Goal: Communication & Community: Answer question/provide support

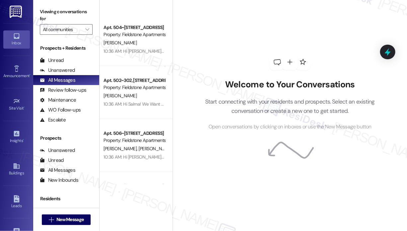
scroll to position [663, 0]
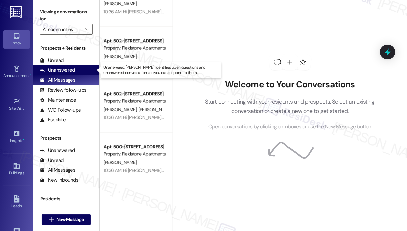
click at [66, 70] on div "Unanswered" at bounding box center [57, 70] width 35 height 7
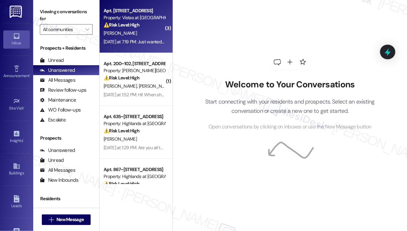
click at [145, 36] on div "[PERSON_NAME]" at bounding box center [134, 33] width 63 height 8
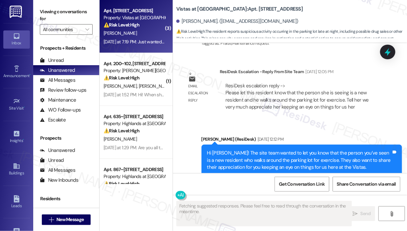
scroll to position [2842, 0]
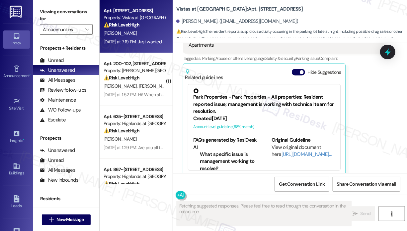
click at [373, 110] on div "[PERSON_NAME] [DATE] at 7:19 PM Just wanted you guys to know if be people's par…" at bounding box center [283, 84] width 201 height 184
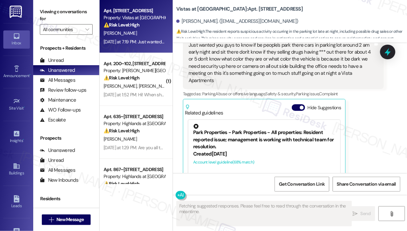
scroll to position [2743, 0]
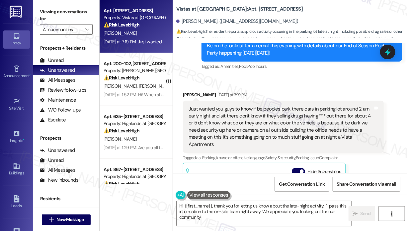
type textarea "Hi {{first_name}}, thank you for letting us know about the late-night activity.…"
click at [325, 78] on div "Received via SMS [PERSON_NAME] [DATE] at 7:19 PM Just wanted you guys to know i…" at bounding box center [290, 179] width 234 height 204
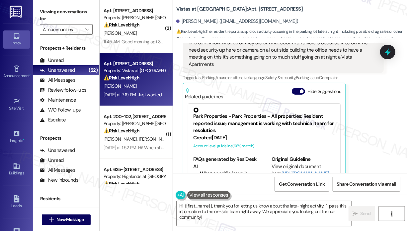
scroll to position [2842, 0]
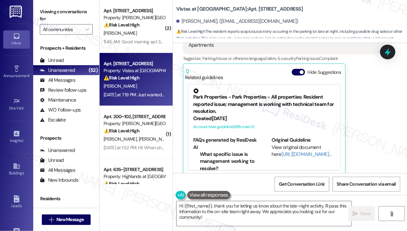
click at [366, 121] on div "[PERSON_NAME] [DATE] at 7:19 PM Just wanted you guys to know if be people's par…" at bounding box center [283, 84] width 201 height 184
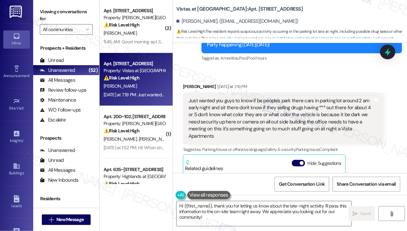
scroll to position [2743, 0]
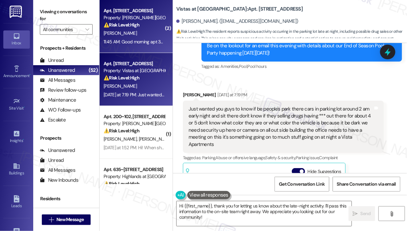
click at [138, 46] on div "Apt. [STREET_ADDRESS] Property: [PERSON_NAME][GEOGRAPHIC_DATA] Apartments ⚠️ Ri…" at bounding box center [135, 26] width 73 height 53
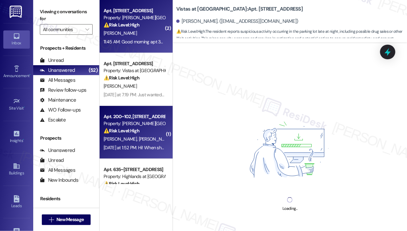
click at [140, 123] on div "Property: [PERSON_NAME][GEOGRAPHIC_DATA]" at bounding box center [133, 123] width 61 height 7
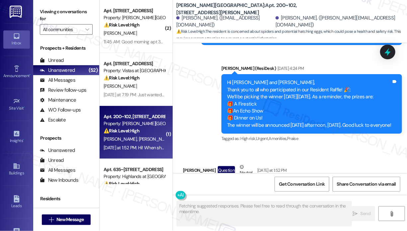
scroll to position [1354, 0]
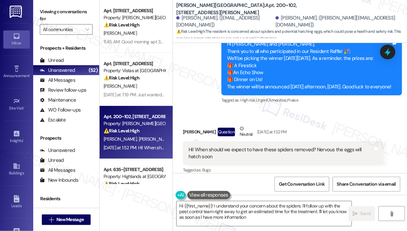
type textarea "Hi {{first_name}}! I understand your concern about the spiders. I'll follow up …"
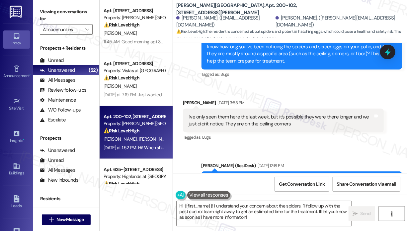
scroll to position [824, 0]
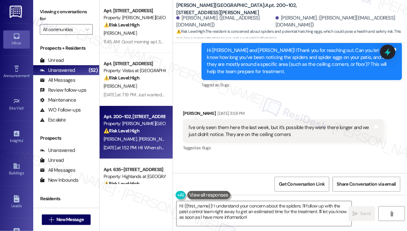
click at [302, 113] on div "[PERSON_NAME] [DATE] 3:58 PM" at bounding box center [283, 114] width 201 height 9
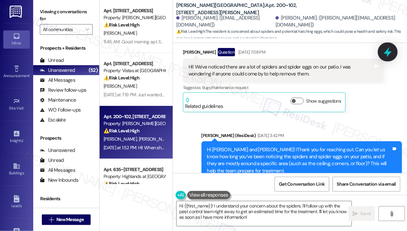
click at [384, 53] on icon at bounding box center [387, 51] width 11 height 11
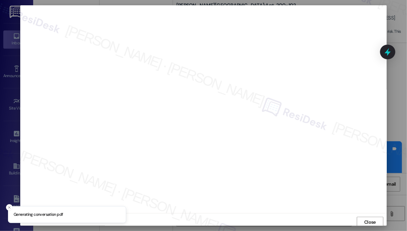
scroll to position [1, 0]
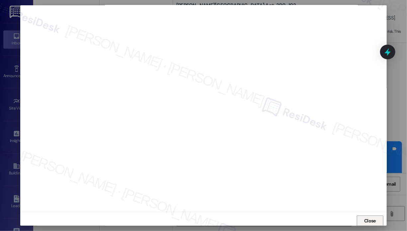
click at [373, 219] on span "Close" at bounding box center [370, 221] width 12 height 7
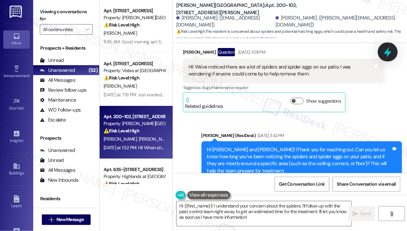
click at [387, 53] on icon at bounding box center [387, 52] width 8 height 10
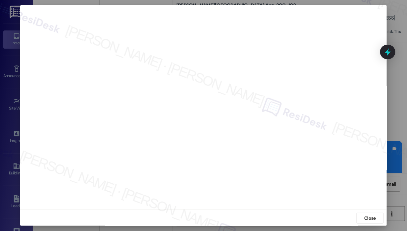
scroll to position [5, 0]
click at [367, 217] on span "Close" at bounding box center [370, 217] width 12 height 7
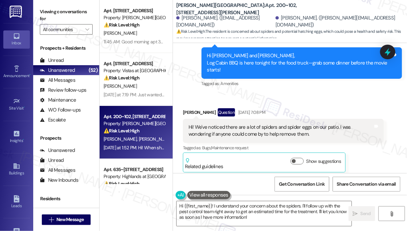
scroll to position [592, 0]
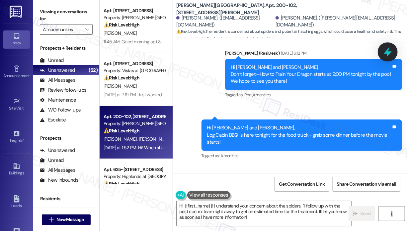
click at [387, 49] on icon at bounding box center [387, 52] width 8 height 10
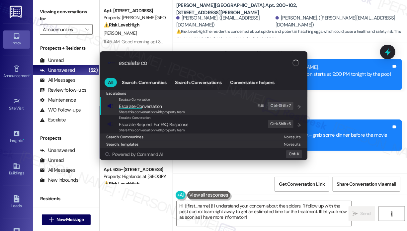
type input "escalate con"
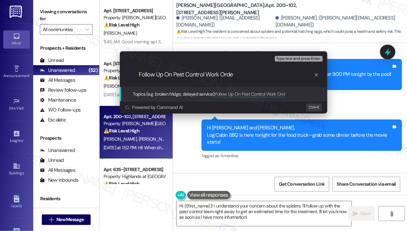
type input "Follow Up On Pest Control Work Order"
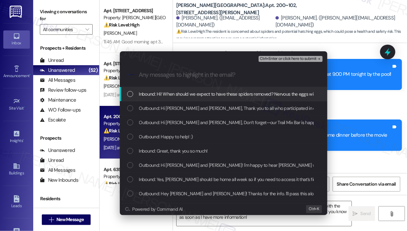
click at [164, 96] on span "Inbound: Hi! When should we expect to have these spiders removed? Nervous the e…" at bounding box center [238, 94] width 198 height 7
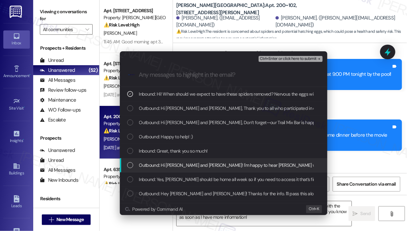
click at [156, 164] on span "Outbound: Hi [PERSON_NAME] and [PERSON_NAME]! I'm happy to hear [PERSON_NAME] w…" at bounding box center [357, 165] width 437 height 7
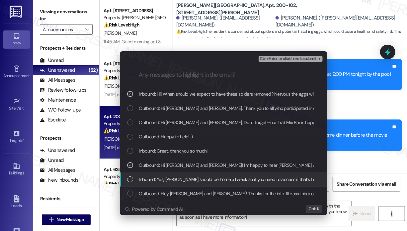
click at [155, 178] on span "Inbound: Yes, [PERSON_NAME] should be home all week so if you need to access it…" at bounding box center [240, 179] width 202 height 7
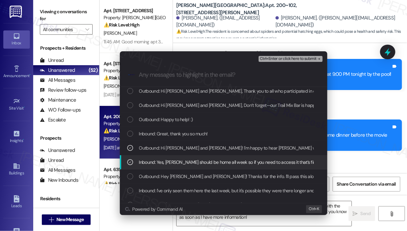
scroll to position [33, 0]
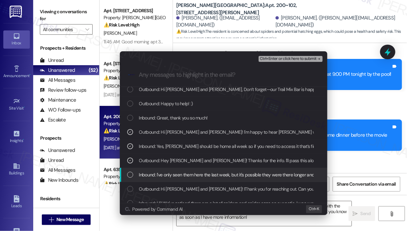
click at [148, 172] on span "Inbound: I've only seen them here the last week, but it's possible they were th…" at bounding box center [276, 174] width 275 height 7
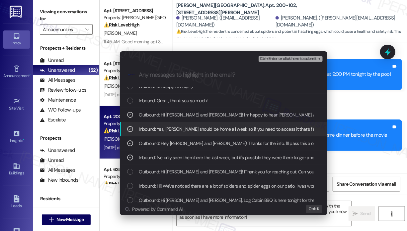
scroll to position [66, 0]
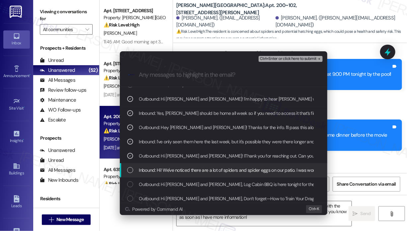
click at [176, 170] on span "Inbound: Hi! We've noticed there are a lot of spiders and spider eggs on our pa…" at bounding box center [278, 170] width 279 height 7
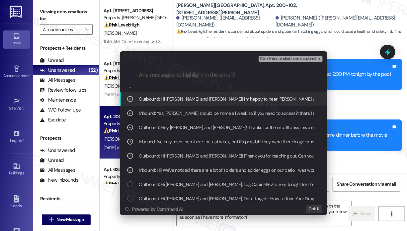
click at [265, 61] on span "Ctrl+Enter or click here to submit" at bounding box center [288, 59] width 57 height 5
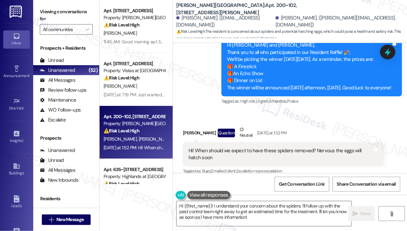
scroll to position [1354, 0]
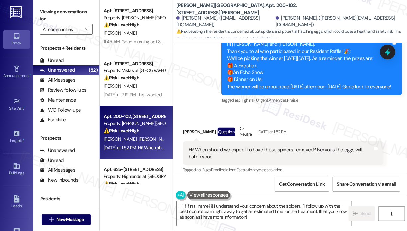
click at [310, 125] on div "[PERSON_NAME] Question Neutral [DATE] at 1:52 PM" at bounding box center [283, 133] width 201 height 16
click at [326, 120] on div "Received via SMS [PERSON_NAME] Question Neutral [DATE] at 1:52 PM Hi! When shou…" at bounding box center [283, 150] width 211 height 60
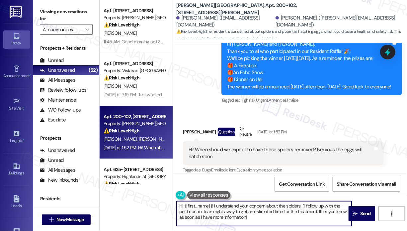
click at [296, 223] on textarea "Hi {{first_name}}! I understand your concern about the spiders. I'll follow up …" at bounding box center [263, 214] width 175 height 25
click at [357, 214] on icon "" at bounding box center [354, 214] width 5 height 5
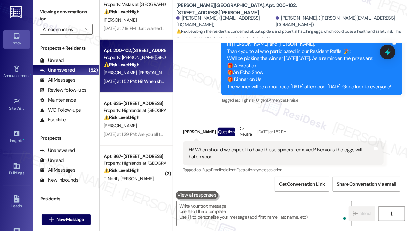
scroll to position [1415, 0]
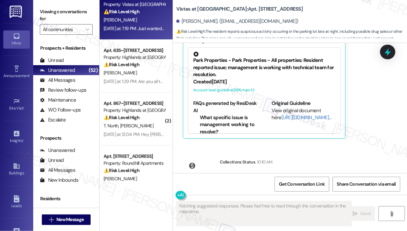
scroll to position [2910, 0]
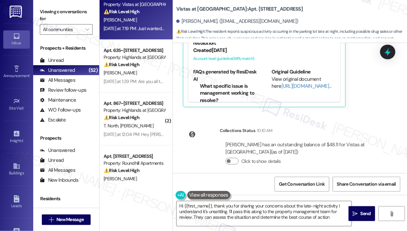
type textarea "Hi {{first_name}}, thank you for sharing your concerns about the late-night act…"
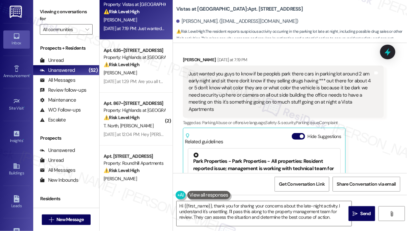
scroll to position [2745, 0]
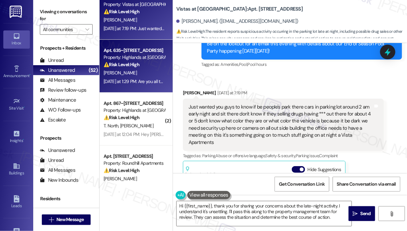
click at [157, 81] on div "[DATE] at 1:29 PM: Are you all testing the fire alarms? Building 635 apt 301 it…" at bounding box center [189, 82] width 173 height 6
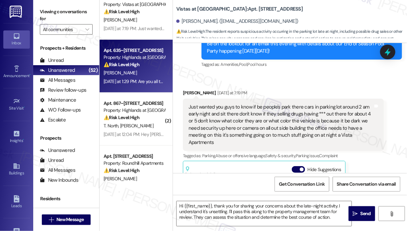
type textarea "Fetching suggested responses. Please feel free to read through the conversation…"
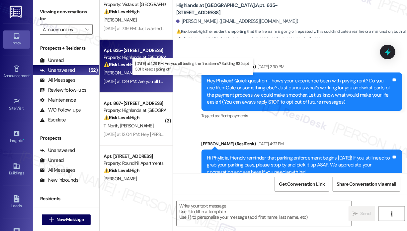
scroll to position [6227, 0]
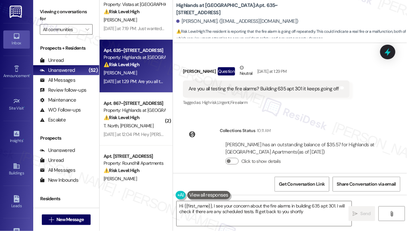
type textarea "Hi {{first_name}}, I see your concern about the fire alarms in building 635 apt…"
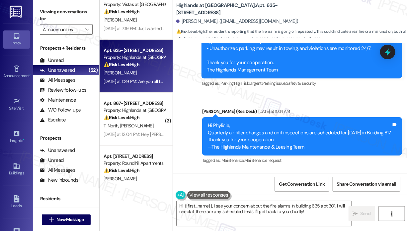
scroll to position [6094, 0]
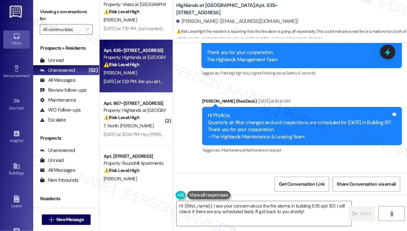
scroll to position [6127, 0]
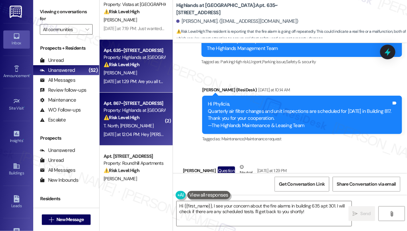
click at [136, 129] on div "T. North [PERSON_NAME]" at bounding box center [134, 126] width 63 height 8
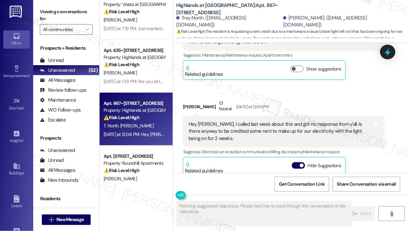
scroll to position [5840, 0]
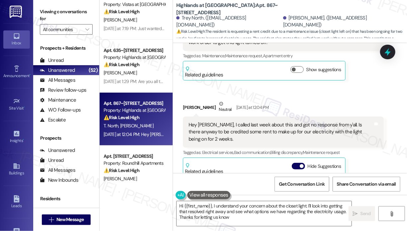
type textarea "Hi {{first_name}}, I understand your concern about the closet light. I'll look …"
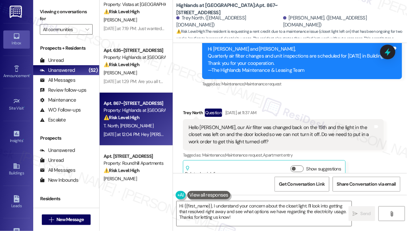
scroll to position [99, 0]
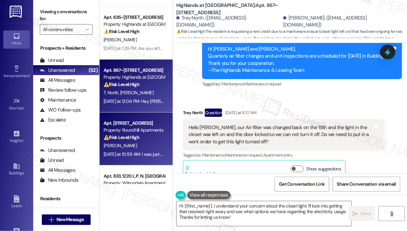
click at [149, 140] on div "⚠️ Risk Level: High The resident is concerned about potential mold in the bathr…" at bounding box center [133, 137] width 61 height 7
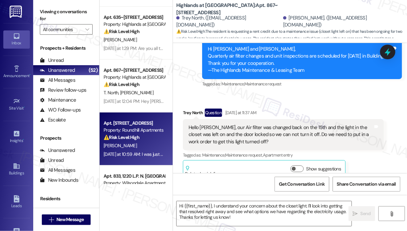
type textarea "Fetching suggested responses. Please feel free to read through the conversation…"
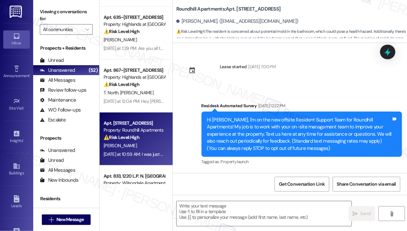
scroll to position [5782, 0]
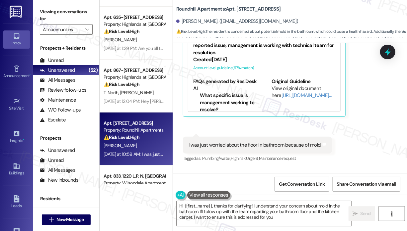
type textarea "Hi {{first_name}}, thanks for clarifying! I understand your concern about mold …"
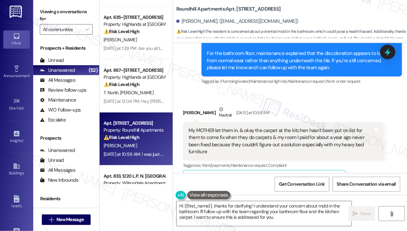
scroll to position [5549, 0]
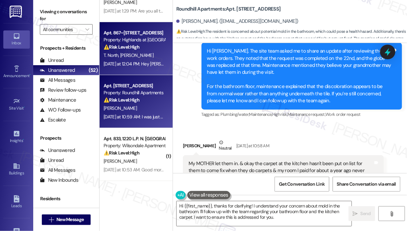
scroll to position [166, 0]
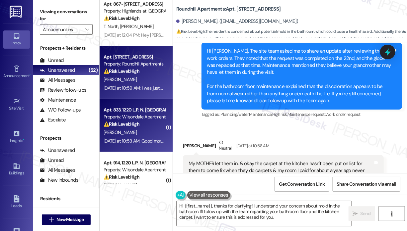
click at [128, 131] on div "[PERSON_NAME]" at bounding box center [134, 133] width 63 height 8
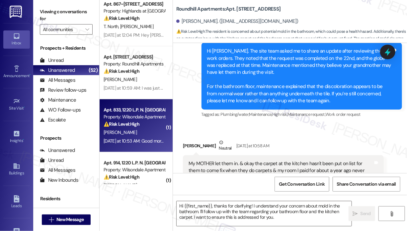
type textarea "Fetching suggested responses. Please feel free to read through the conversation…"
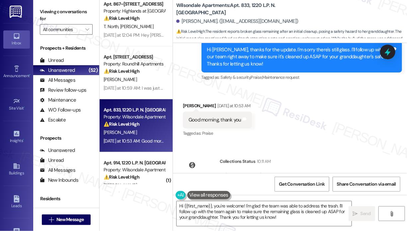
scroll to position [8402, 0]
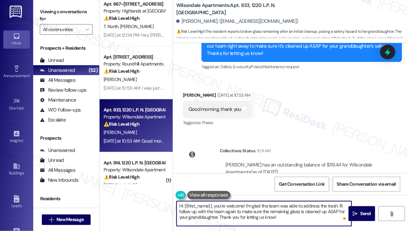
drag, startPoint x: 297, startPoint y: 222, endPoint x: 175, endPoint y: 207, distance: 122.4
click at [175, 207] on div "Hi {{first_name}}, you're welcome! I'm glad the team was able to address the tr…" at bounding box center [260, 214] width 175 height 26
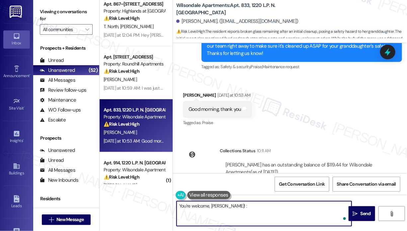
type textarea "You're welcome, [PERSON_NAME]! :)"
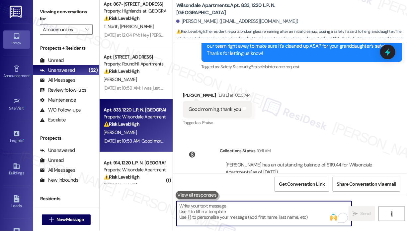
scroll to position [8334, 0]
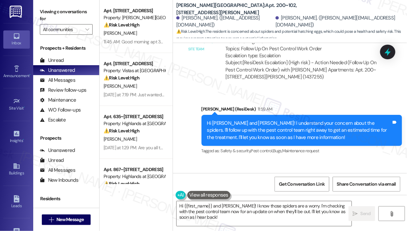
scroll to position [1581, 0]
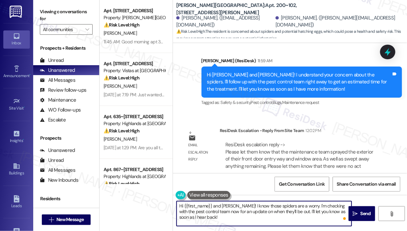
drag, startPoint x: 195, startPoint y: 215, endPoint x: 216, endPoint y: 206, distance: 23.3
click at [216, 206] on textarea "Hi {{first_name}} and Nick! I know those spiders are a worry. I'm checking with…" at bounding box center [263, 214] width 175 height 25
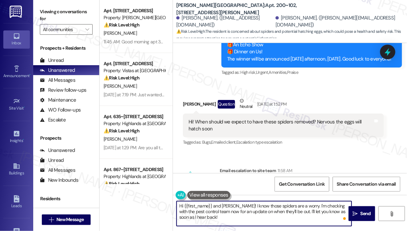
scroll to position [1382, 0]
click at [184, 206] on textarea "Hi {{first_name}} and Nick! I know those spiders are a worry. I'm checking with…" at bounding box center [263, 214] width 175 height 25
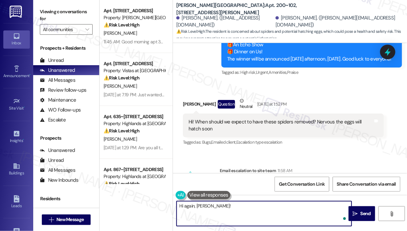
paste textarea "The site team asked me to share that maintenance sprayed the exterior of your f…"
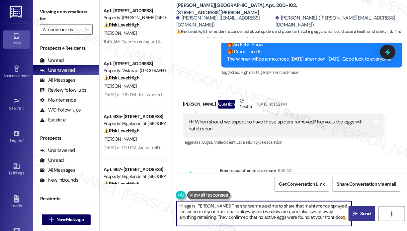
type textarea "Hi again, Kayla! The site team asked me to share that maintenance sprayed the e…"
click at [366, 212] on span "Send" at bounding box center [365, 214] width 10 height 7
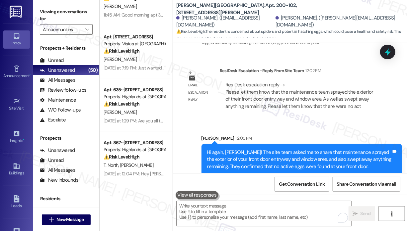
scroll to position [99, 0]
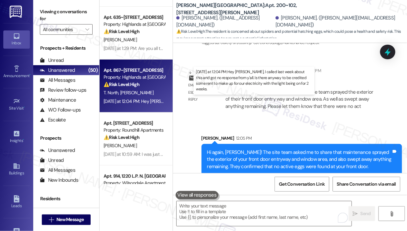
click at [147, 100] on div "Yesterday at 12:04 PM: Hey Sarah, I called last week about this and got no resp…" at bounding box center [302, 101] width 399 height 6
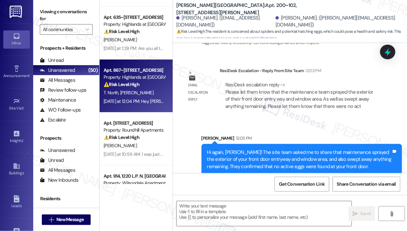
type textarea "Fetching suggested responses. Please feel free to read through the conversation…"
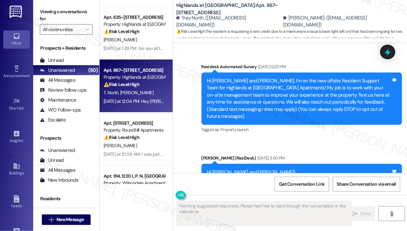
scroll to position [5906, 0]
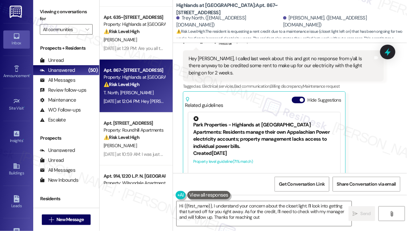
type textarea "Hi {{first_name}}, I understand your concern about the closet light. I'll look …"
click at [383, 151] on div "Received via SMS Eric Hale Neutral Yesterday at 12:04 PM Hey Sarah, I called la…" at bounding box center [283, 118] width 211 height 179
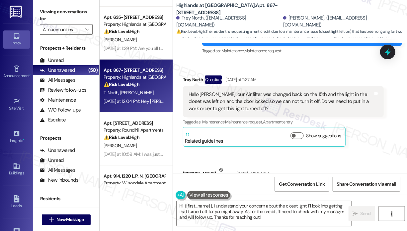
scroll to position [5740, 0]
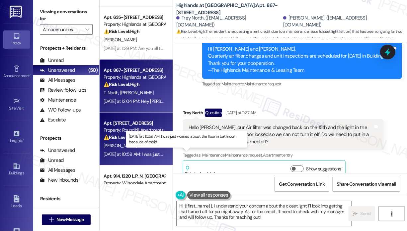
click at [146, 155] on div "Yesterday at 10:59 AM: I was just worried about the floor in bathroom because o…" at bounding box center [183, 155] width 160 height 6
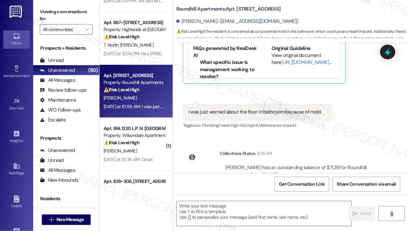
scroll to position [166, 0]
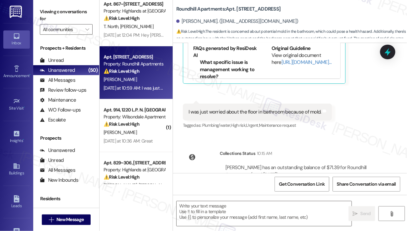
type textarea "Fetching suggested responses. Please feel free to read through the conversation…"
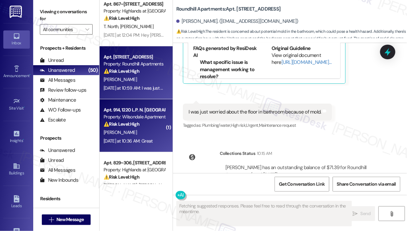
click at [137, 140] on div "Yesterday at 10:36 AM: Great Yesterday at 10:36 AM: Great" at bounding box center [127, 141] width 49 height 6
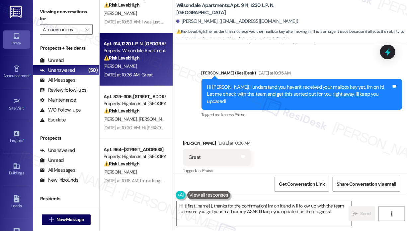
scroll to position [383, 0]
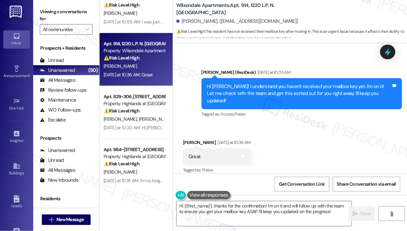
click at [340, 146] on div "Received via SMS Nyasiah Mann Yesterday at 10:36 AM Great Tags and notes Tagged…" at bounding box center [290, 152] width 234 height 56
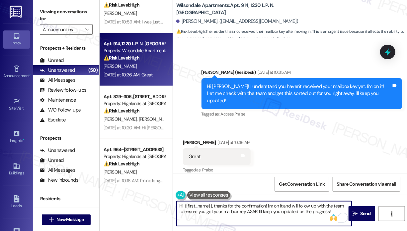
drag, startPoint x: 330, startPoint y: 213, endPoint x: 175, endPoint y: 207, distance: 154.6
click at [175, 207] on div "Hi {{first_name}}, thanks for the confirmation! I'm on it and will follow up wi…" at bounding box center [260, 214] width 175 height 26
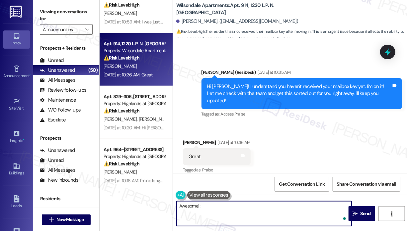
type textarea "Awesome! :)"
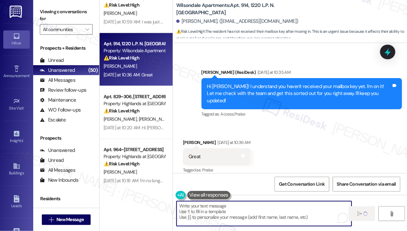
scroll to position [383, 0]
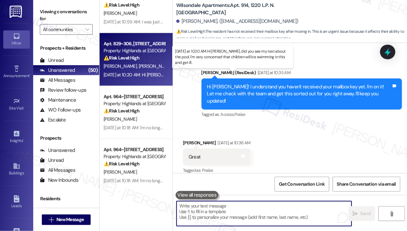
click at [154, 74] on div "Yesterday at 10:20 AM: Hi Sarah, did you see my text about the pool. I'm very c…" at bounding box center [240, 75] width 275 height 6
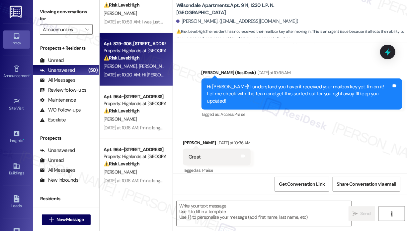
type textarea "Fetching suggested responses. Please feel free to read through the conversation…"
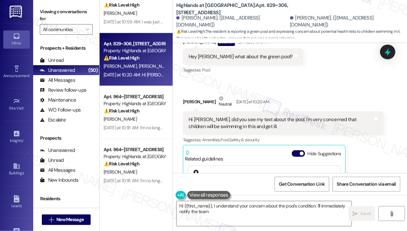
scroll to position [16376, 0]
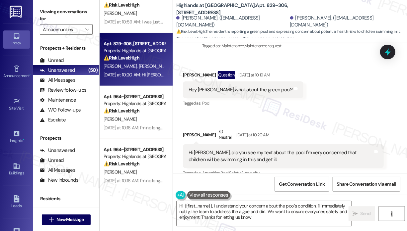
type textarea "Hi {{first_name}}, I understand your concern about the pool's condition. I'll i…"
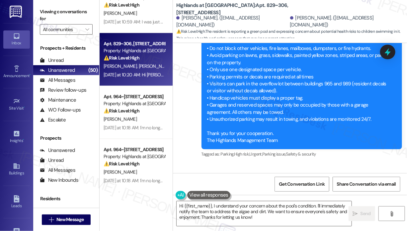
scroll to position [15580, 0]
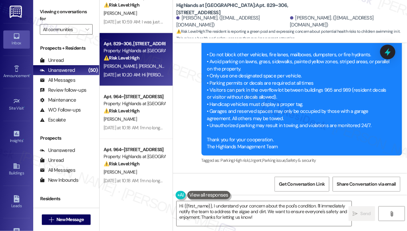
drag, startPoint x: 329, startPoint y: 134, endPoint x: 244, endPoint y: 112, distance: 87.7
click at [244, 207] on div "Hi, I hope you're doing well! The pool is quite dirty. Covered in green algae w…" at bounding box center [280, 221] width 184 height 29
copy div "The pool is quite dirty. Covered in green algae with a lot of dirt. I worked at…"
click at [387, 50] on icon at bounding box center [387, 52] width 8 height 10
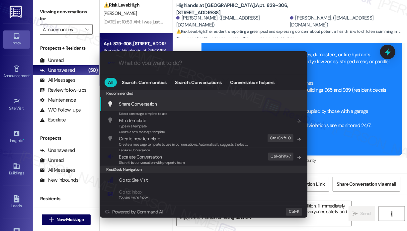
click at [144, 65] on input "What do you want to do?" at bounding box center [209, 63] width 180 height 7
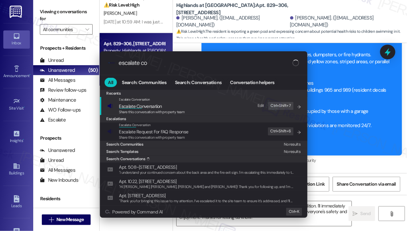
type input "escalate con"
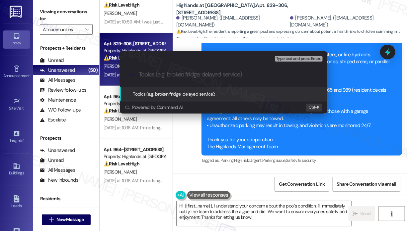
paste input "Pool Cleaning Needed Due to Algae and Dirt"
type input "Pool Cleaning Needed Due to Algae and Dirt"
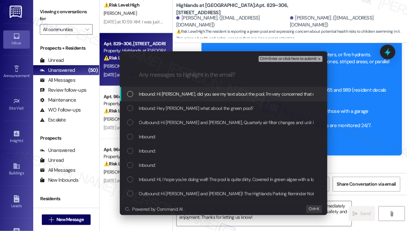
click at [188, 93] on span "Inbound: Hi Sarah, did you see my text about the pool. I'm very concerned that …" at bounding box center [266, 94] width 255 height 7
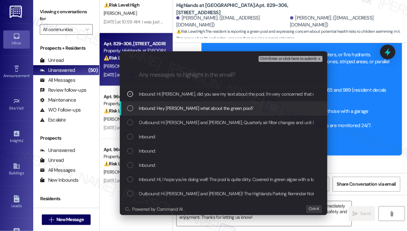
click at [186, 109] on span "Inbound: Hey Sarah what about the green pool?" at bounding box center [196, 108] width 114 height 7
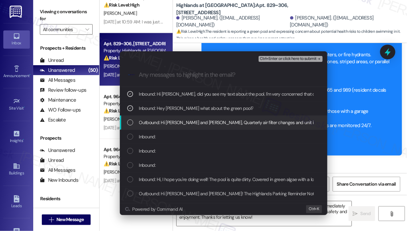
click at [187, 117] on div "Outbound: Hi Kaylee and Colin, Quarterly air filter changes and unit inspection…" at bounding box center [223, 123] width 207 height 14
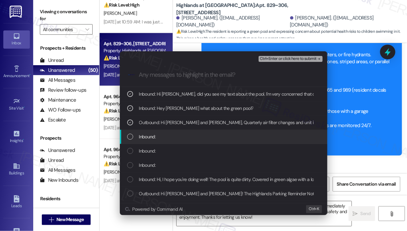
click at [185, 135] on div "Inbound:" at bounding box center [224, 136] width 194 height 7
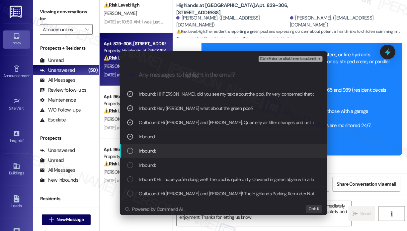
click at [185, 154] on div "Inbound:" at bounding box center [224, 151] width 194 height 7
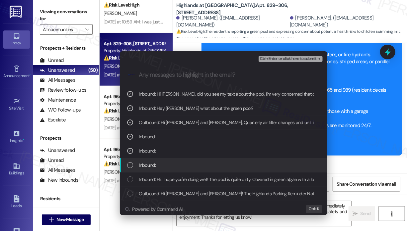
click at [184, 165] on div "Inbound:" at bounding box center [224, 165] width 194 height 7
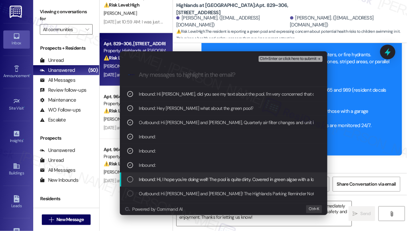
click at [190, 179] on span "Inbound: Hi, I hope you're doing well! The pool is quite dirty. Covered in gree…" at bounding box center [379, 179] width 481 height 7
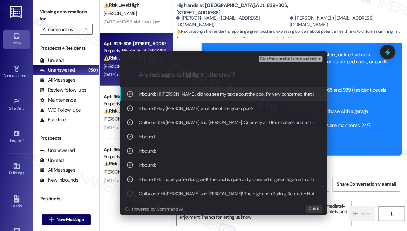
click at [270, 58] on span "Ctrl+Enter or click here to submit" at bounding box center [288, 59] width 57 height 5
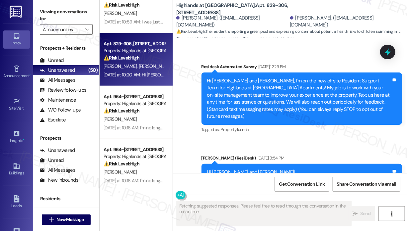
scroll to position [16406, 0]
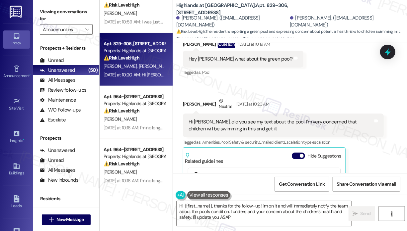
type textarea "Hi {{first_name}}, thanks for the follow-up! I'm on it and will immediately not…"
click at [360, 138] on div "Kaylee Petraccione Neutral Yesterday at 10:20 AM Hi Sarah, did you see my text …" at bounding box center [283, 178] width 201 height 162
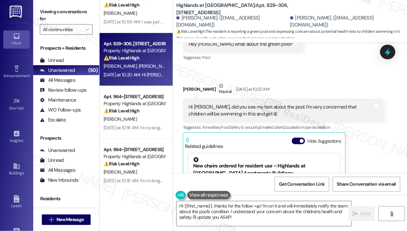
scroll to position [16475, 0]
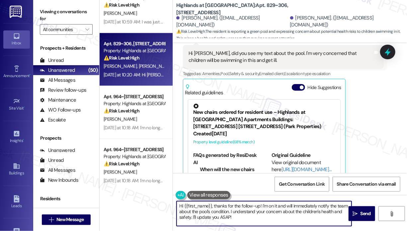
click at [280, 211] on textarea "Hi {{first_name}}, thanks for the follow-up! I'm on it and will immediately not…" at bounding box center [263, 214] width 175 height 25
click at [277, 207] on textarea "Hi {{first_name}}, thanks for the follow-up! I'm on it and will immediately not…" at bounding box center [263, 214] width 175 height 25
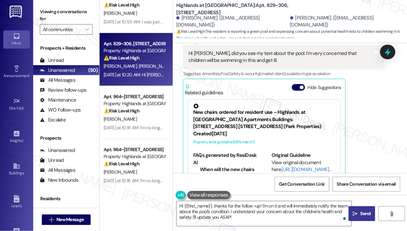
click at [372, 216] on button " Send" at bounding box center [361, 214] width 27 height 15
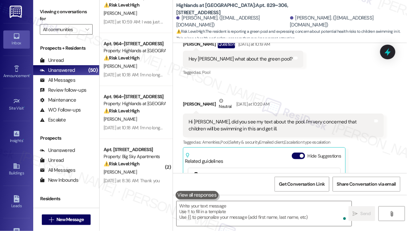
scroll to position [16535, 0]
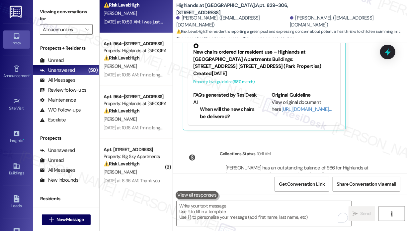
click at [137, 31] on div "Apt. 6002, 7102 II North Street Property: Roundhill Apartments ⚠️ Risk Level: H…" at bounding box center [135, 6] width 73 height 53
type textarea "Fetching suggested responses. Please feel free to read through the conversation…"
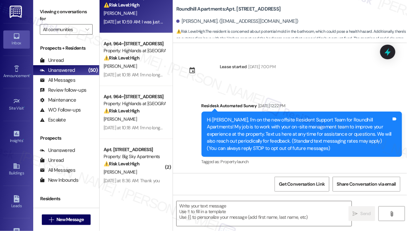
scroll to position [5782, 0]
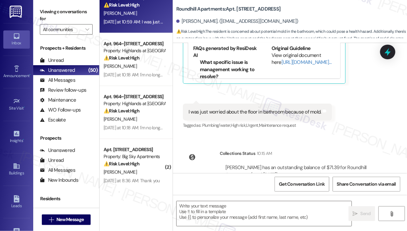
type textarea "Fetching suggested responses. Please feel free to read through the conversation…"
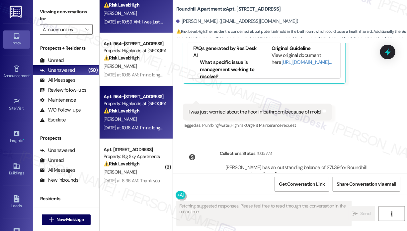
click at [144, 133] on div "Apt. 964~304, 535 I Blackrock Drive Property: Highlands at Huckleberry Ridge Ap…" at bounding box center [135, 112] width 73 height 53
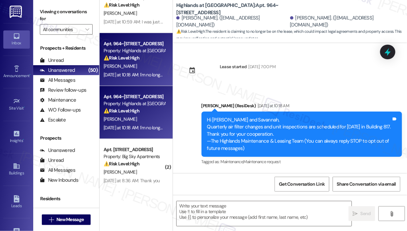
scroll to position [62, 0]
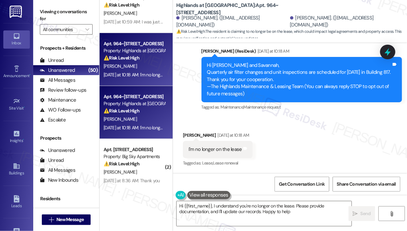
type textarea "Hi {{first_name}}, I understand you're no longer on the lease. Please provide d…"
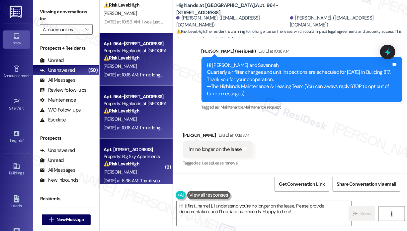
click at [158, 173] on div "S. Grove" at bounding box center [134, 172] width 63 height 8
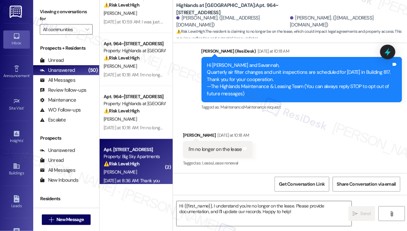
type textarea "Fetching suggested responses. Please feel free to read through the conversation…"
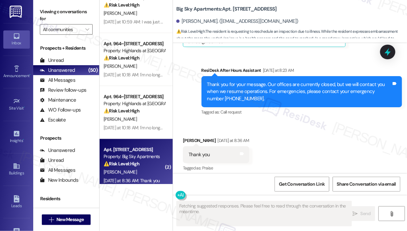
scroll to position [1004, 0]
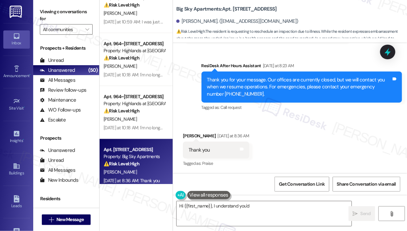
click at [268, 134] on div "Received via SMS Samuel Grove Yesterday at 8:36 AM Thank you Tags and notes Tag…" at bounding box center [290, 146] width 234 height 56
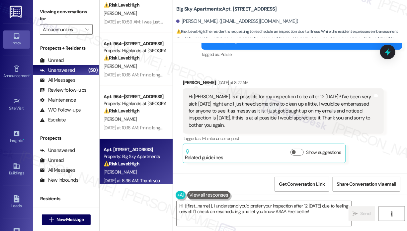
scroll to position [871, 0]
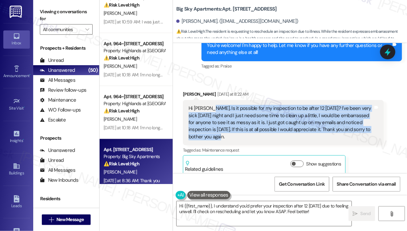
drag, startPoint x: 245, startPoint y: 135, endPoint x: 207, endPoint y: 107, distance: 46.8
click at [207, 107] on div "Hi Sarah. Is it possible for my inspection to be after 12 today? I've been very…" at bounding box center [280, 122] width 184 height 35
copy div "Is it possible for my inspection to be after 12 today? I've been very sick sinc…"
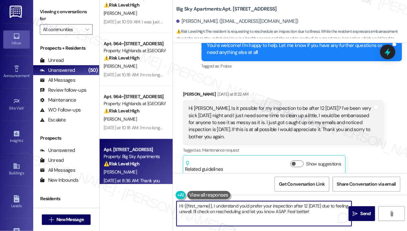
drag, startPoint x: 326, startPoint y: 213, endPoint x: 212, endPoint y: 204, distance: 114.1
click at [212, 204] on textarea "Hi {{first_name}}, I understand you'd prefer your inspection after 12 today due…" at bounding box center [263, 214] width 175 height 25
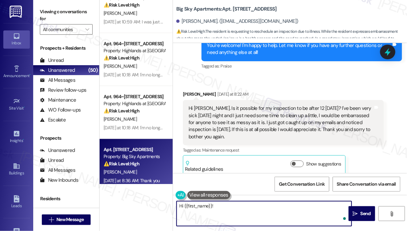
paste textarea "Thank you for reaching out, and I apologize for the delayed response. I’m sorry…"
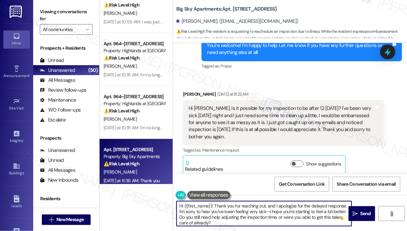
click at [266, 213] on textarea "Hi {{first_name}}! Thank you for reaching out, and I apologize for the delayed …" at bounding box center [263, 214] width 175 height 25
type textarea "Hi {{first_name}}! Thank you for reaching out, and I apologize for the delayed …"
click at [365, 213] on span "Send" at bounding box center [365, 214] width 10 height 7
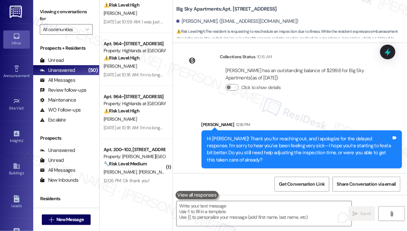
scroll to position [1140, 0]
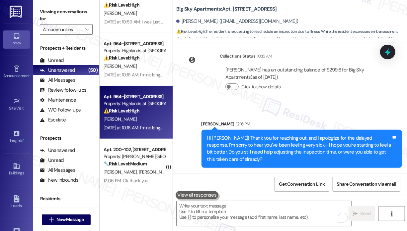
click at [148, 128] on div "Yesterday at 10:18 AM: I'm no longer on the lease Yesterday at 10:18 AM: I'm no…" at bounding box center [145, 128] width 85 height 6
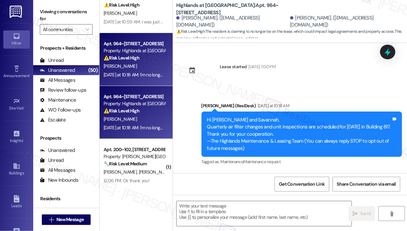
scroll to position [62, 0]
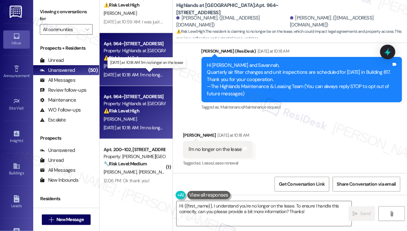
click at [141, 73] on div "Yesterday at 10:18 AM: I'm no longer on the lease Yesterday at 10:18 AM: I'm no…" at bounding box center [145, 75] width 85 height 6
click at [141, 74] on div "Yesterday at 10:18 AM: I'm no longer on the lease Yesterday at 10:18 AM: I'm no…" at bounding box center [145, 75] width 85 height 6
click at [158, 130] on div "Yesterday at 10:18 AM: I'm no longer on the lease Yesterday at 10:18 AM: I'm no…" at bounding box center [145, 128] width 85 height 6
click at [188, 92] on div "Announcement, sent via SMS Sarah (ResiDesk) Yesterday at 10:18 AM Hi Joshua and…" at bounding box center [290, 75] width 234 height 84
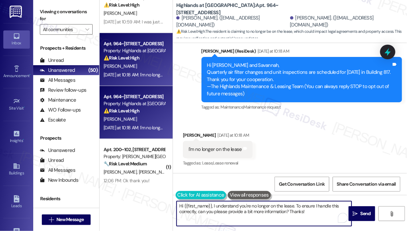
drag, startPoint x: 316, startPoint y: 215, endPoint x: 178, endPoint y: 199, distance: 139.5
click at [178, 201] on div "Hi {{first_name}}, I understand you're no longer on the lease. To ensure I hand…" at bounding box center [260, 214] width 175 height 26
paste textarea "Sorry to bother you! Please reply STOP (all in capital letters) to opt-out of t…"
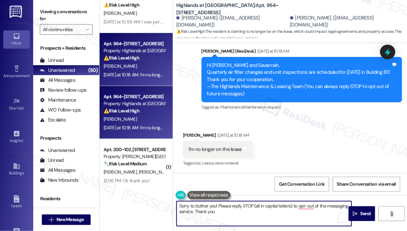
click at [251, 212] on textarea "Sorry to bother you! Please reply STOP (all in capital letters) to opt-out of t…" at bounding box center [263, 214] width 175 height 25
type textarea "Sorry to bother you! Please reply STOP (all in capital letters) to opt-out of t…"
click at [357, 212] on icon "" at bounding box center [354, 214] width 5 height 5
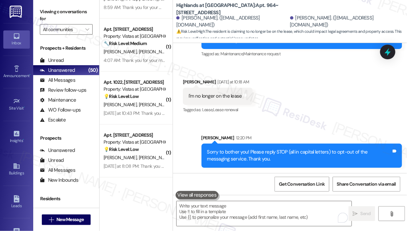
scroll to position [1956, 0]
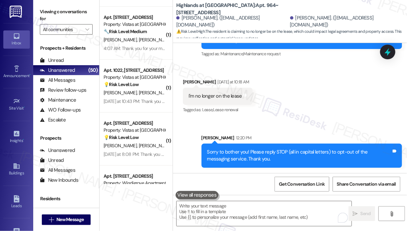
click at [289, 118] on div "Received via SMS Joshua Bowers Yesterday at 10:18 AM I'm no longer on the lease…" at bounding box center [290, 92] width 234 height 56
click at [288, 118] on div "Received via SMS Joshua Bowers Yesterday at 10:18 AM I'm no longer on the lease…" at bounding box center [290, 92] width 234 height 56
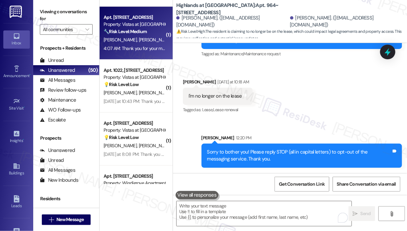
click at [145, 49] on div "4:07 AM: Thank you for your message. Our offices are currently closed, but we w…" at bounding box center [297, 48] width 389 height 6
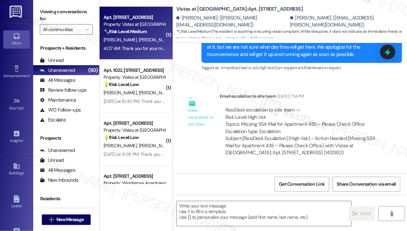
type textarea "Fetching suggested responses. Please feel free to read through the conversation…"
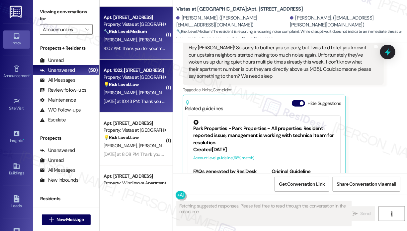
scroll to position [2065, 0]
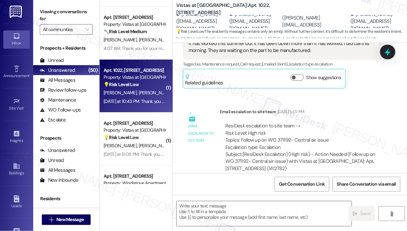
type textarea "Fetching suggested responses. Please feel free to read through the conversation…"
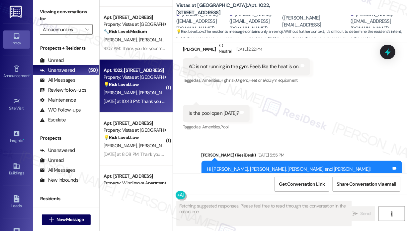
scroll to position [4129, 0]
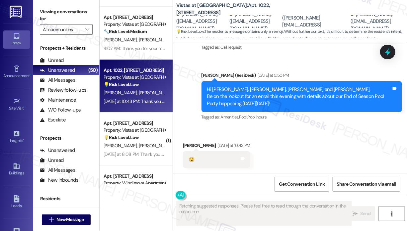
click at [285, 167] on div "Received via SMS Marion Gordon Yesterday at 10:43 PM 😮 Tags and notes" at bounding box center [290, 150] width 234 height 46
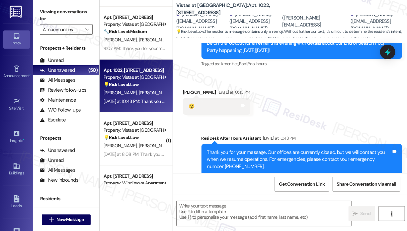
scroll to position [4201, 0]
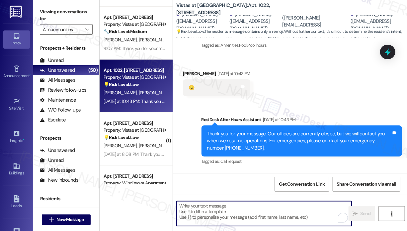
click at [291, 211] on textarea "To enrich screen reader interactions, please activate Accessibility in Grammarl…" at bounding box center [263, 214] width 175 height 25
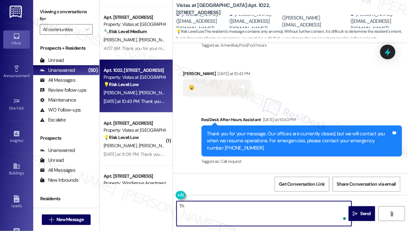
type textarea "T"
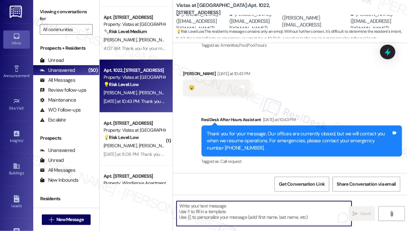
type textarea "A"
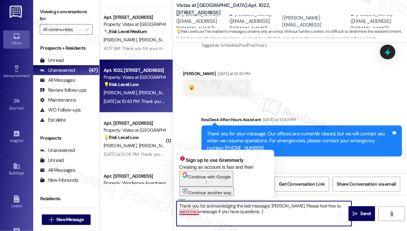
click at [180, 212] on textarea "Thank you for acknowledging the last message, Marion. Please feel free to send …" at bounding box center [263, 214] width 175 height 25
type textarea "Thank you for acknowledging the last message, Marion. Please feel free to send …"
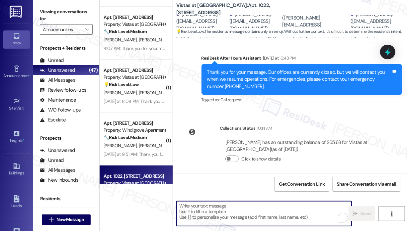
scroll to position [4320, 0]
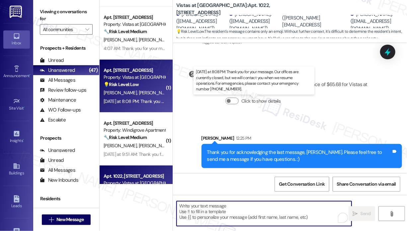
click at [131, 100] on div "Yesterday at 8:08 PM: Thank you for your message. Our offices are currently clo…" at bounding box center [307, 101] width 408 height 6
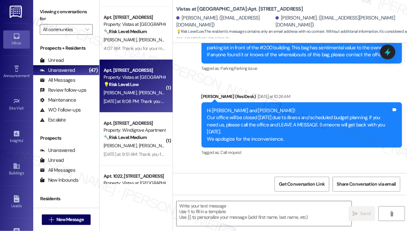
scroll to position [973, 0]
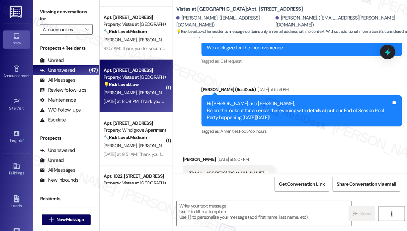
type textarea "Fetching suggested responses. Please feel free to read through the conversation…"
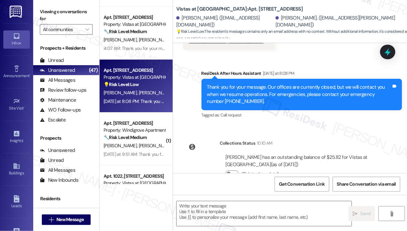
scroll to position [1112, 0]
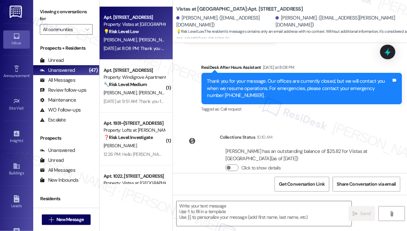
click at [275, 104] on div "Tagged as: Call request Click to highlight conversations about Call request" at bounding box center [301, 109] width 201 height 10
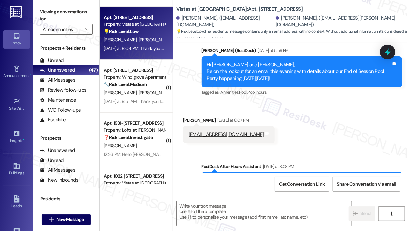
scroll to position [1012, 0]
click at [217, 210] on textarea at bounding box center [263, 214] width 175 height 25
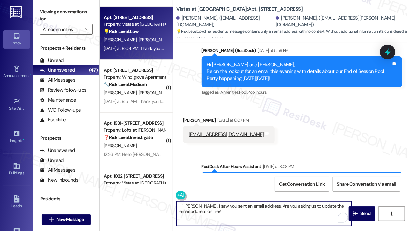
click at [196, 207] on textarea "Hi Azam. I saw you sent an email address. Are you asking us to update the email…" at bounding box center [263, 214] width 175 height 25
type textarea "Hi Azam. Thank you for reaching out. I saw you sent an email address. Are you a…"
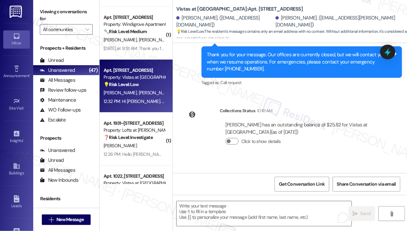
scroll to position [1165, 0]
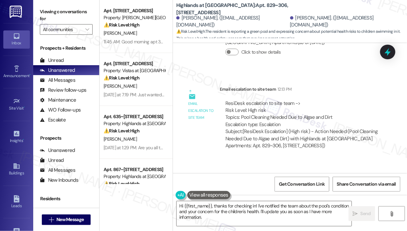
scroll to position [16702, 0]
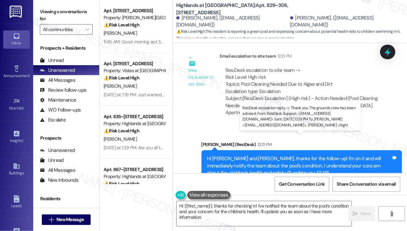
drag, startPoint x: 249, startPoint y: 143, endPoint x: 322, endPoint y: 147, distance: 73.4
copy div "The grounds crew has been advised"
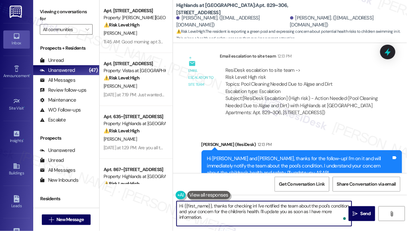
drag, startPoint x: 229, startPoint y: 221, endPoint x: 213, endPoint y: 208, distance: 20.8
click at [213, 208] on textarea "Hi {{first_name}}, thanks for checking in! I've notified the team about the poo…" at bounding box center [263, 214] width 175 height 25
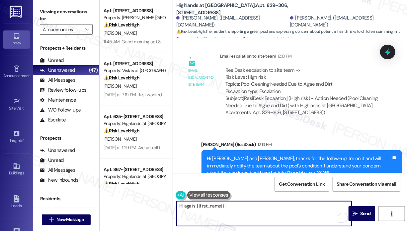
paste textarea "The site team asked me to let you know that the grounds crew has been advised."
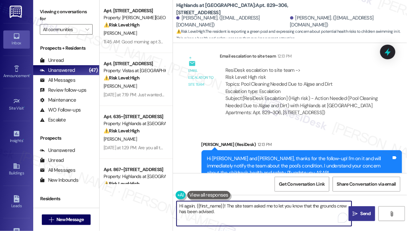
type textarea "Hi again, {{first_name}}! The site team asked me to let you know that the groun…"
click at [364, 212] on span "Send" at bounding box center [365, 214] width 10 height 7
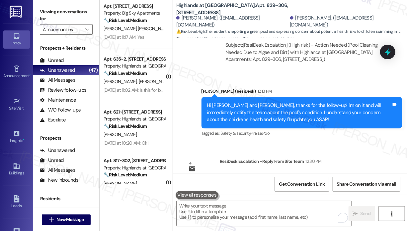
scroll to position [862, 0]
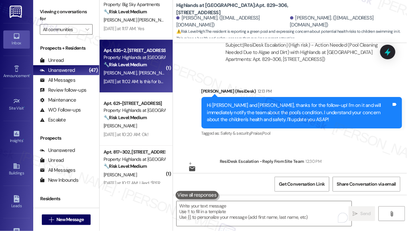
click at [148, 84] on div "Yesterday at 11:02 AM: Is this for building 635 as well? (Where we are located)…" at bounding box center [184, 82] width 163 height 6
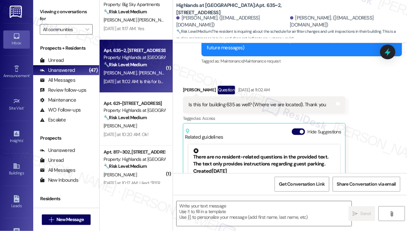
type textarea "Fetching suggested responses. Please feel free to read through the conversation…"
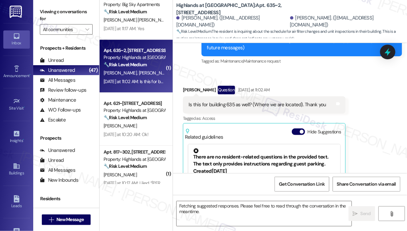
scroll to position [175, 0]
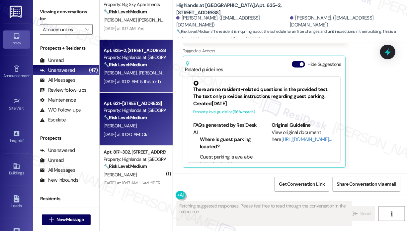
click at [148, 133] on div "Yesterday at 10:20 AM: Ok! Yesterday at 10:20 AM: Ok!" at bounding box center [125, 135] width 45 height 6
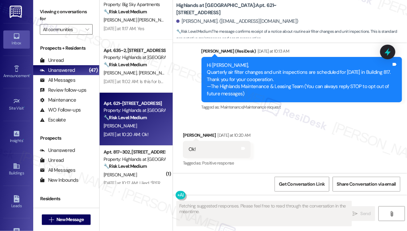
scroll to position [62, 0]
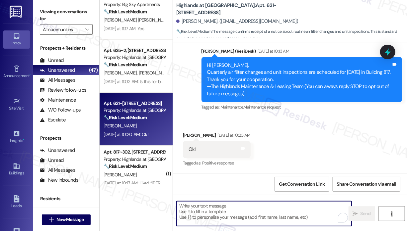
click at [296, 206] on textarea "To enrich screen reader interactions, please activate Accessibility in Grammarl…" at bounding box center [263, 214] width 175 height 25
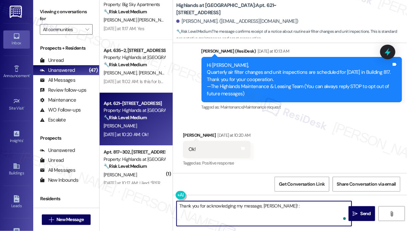
type textarea "Thank you for acknowledging my message, Alain! :)"
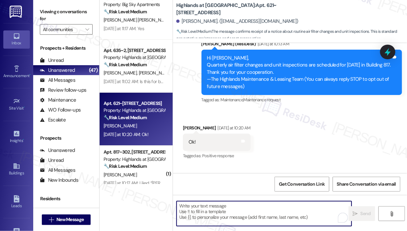
scroll to position [108, 0]
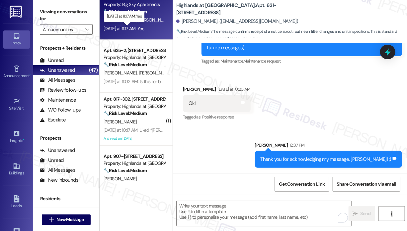
click at [144, 28] on div "Yesterday at 11:17 AM: Yes Yesterday at 11:17 AM: Yes" at bounding box center [123, 29] width 40 height 6
type textarea "Fetching suggested responses. Please feel free to read through the conversation…"
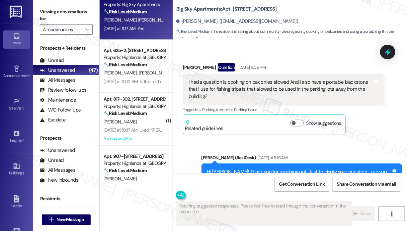
scroll to position [361, 0]
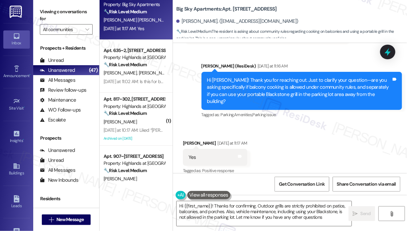
type textarea "Hi {{first_name}}! Thanks for confirming. Outdoor grills are strictly prohibite…"
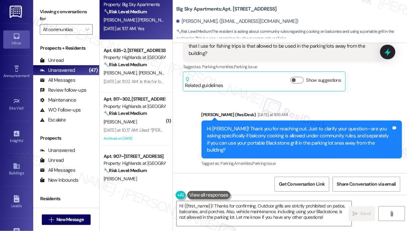
scroll to position [295, 0]
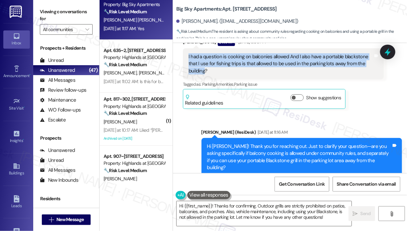
drag, startPoint x: 206, startPoint y: 70, endPoint x: 188, endPoint y: 57, distance: 21.8
click at [188, 57] on div "I had a question is cooking on balconies allowed And I also have a portable bla…" at bounding box center [280, 63] width 184 height 21
copy div "I had a question is cooking on balconies allowed And I also have a portable bla…"
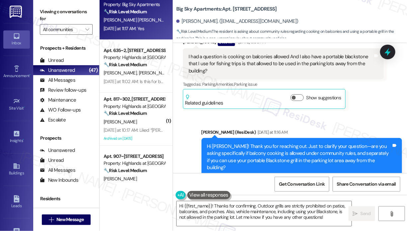
click at [346, 118] on div "Sent via SMS Sarah (ResiDesk) Yesterday at 11:16 AM Hi Erik! Thank you for reac…" at bounding box center [290, 152] width 234 height 77
click at [384, 51] on icon at bounding box center [387, 51] width 11 height 11
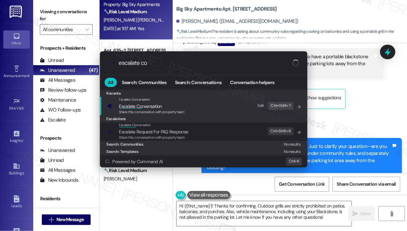
type input "escalate con"
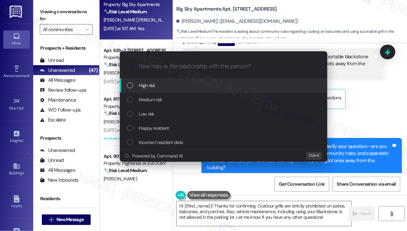
click at [172, 85] on div "High risk" at bounding box center [224, 85] width 194 height 7
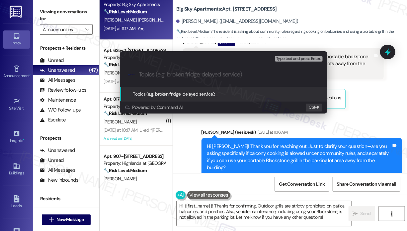
click at [173, 78] on input "Topics (e.g. broken fridge, delayed service)" at bounding box center [229, 74] width 180 height 7
paste input "Question About Grill Use on Balconies and in Parking Lot"
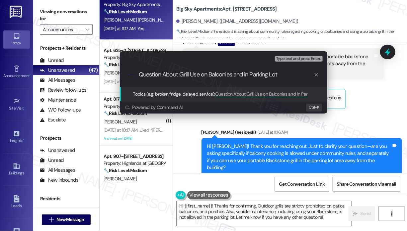
type input "Question About Grill Use on Balconies and in Parking Lot"
click at [368, 92] on div "Escalate Conversation High risk Topics (e.g. broken fridge, delayed service) An…" at bounding box center [203, 115] width 407 height 231
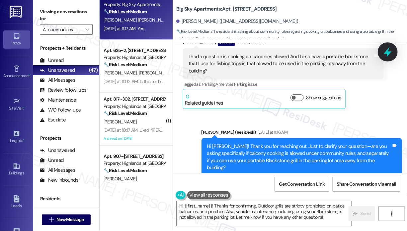
click at [387, 53] on icon at bounding box center [387, 52] width 8 height 10
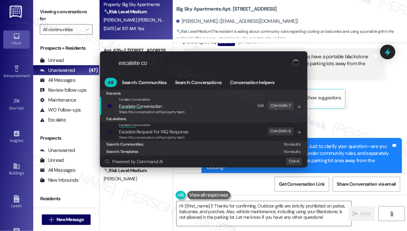
type input "escalate con"
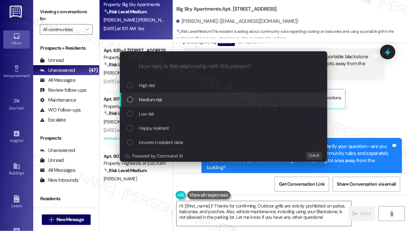
click at [182, 99] on div "Medium risk" at bounding box center [224, 99] width 194 height 7
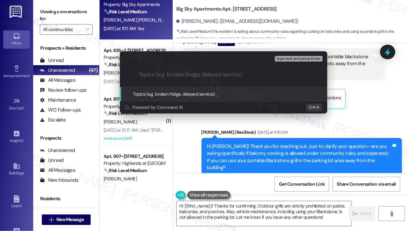
click at [186, 77] on input "Topics (e.g. broken fridge, delayed service)" at bounding box center [229, 74] width 180 height 7
paste input "Question About Grill Use on Balconies and in Parking Lot"
type input "Question About Grill Use on Balconies and in Parking Lot"
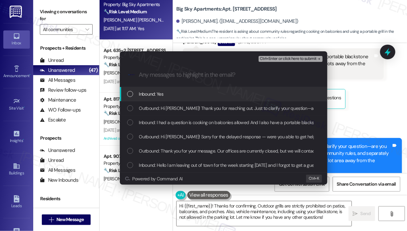
click at [203, 93] on div "Inbound: Yes" at bounding box center [224, 94] width 194 height 7
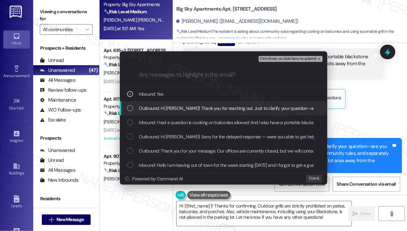
click at [203, 104] on div "Outbound: Hi Erik! Thank you for reaching out. Just to clarify your question—ar…" at bounding box center [223, 108] width 207 height 14
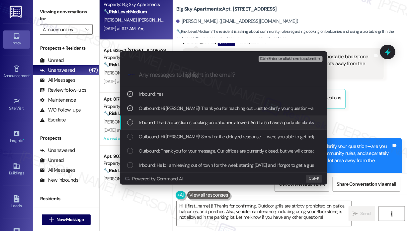
click at [200, 124] on span "Inbound: I had a question is cooking on balconies allowed And I also have a por…" at bounding box center [321, 122] width 365 height 7
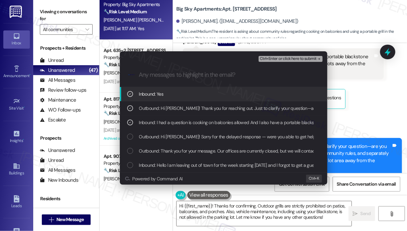
click at [278, 60] on span "Ctrl+Enter or click here to submit" at bounding box center [288, 59] width 57 height 5
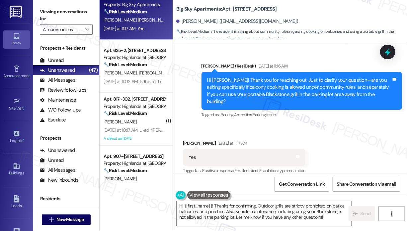
scroll to position [361, 0]
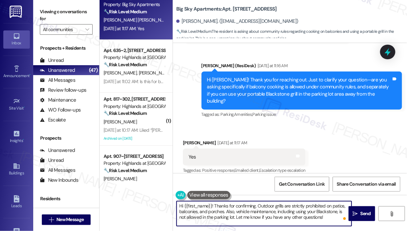
drag, startPoint x: 325, startPoint y: 217, endPoint x: 259, endPoint y: 205, distance: 67.4
click at [258, 204] on textarea "Hi {{first_name}}! Thanks for confirming. Outdoor grills are strictly prohibite…" at bounding box center [263, 214] width 175 height 25
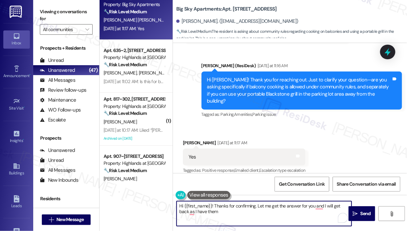
click at [195, 213] on textarea "Hi {{first_name}}! Thanks for confirming. Let me get the answer for you and I w…" at bounding box center [263, 214] width 175 height 25
drag, startPoint x: 245, startPoint y: 212, endPoint x: 172, endPoint y: 208, distance: 72.8
click at [173, 208] on div "Hi {{first_name}}! Thanks for confirming. Let me get the answer for you and I w…" at bounding box center [260, 214] width 175 height 26
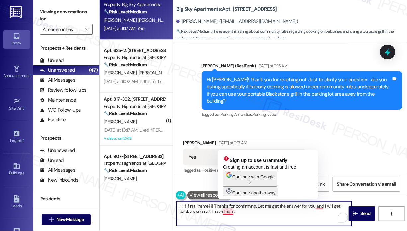
click at [250, 213] on textarea "Hi {{first_name}}! Thanks for confirming. Let me get the answer for you and I w…" at bounding box center [263, 214] width 175 height 25
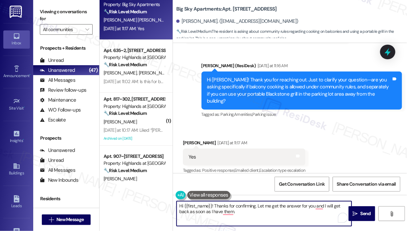
drag, startPoint x: 251, startPoint y: 214, endPoint x: 214, endPoint y: 207, distance: 37.5
click at [214, 207] on textarea "Hi {{first_name}}! Thanks for confirming. Let me get the answer for you and I w…" at bounding box center [263, 214] width 175 height 25
paste textarea "I’ll look into this for you and get back to you as soon as I have an update"
type textarea "Hi {{first_name}}! Thanks for confirming. I’ll look into this for you and get b…"
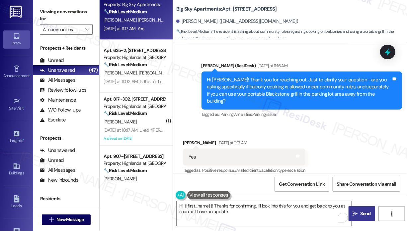
click at [358, 214] on span " Send" at bounding box center [361, 214] width 21 height 7
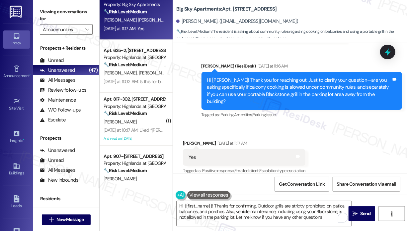
type textarea "Hi {{first_name}}! Thanks for confirming. Outdoor grills are strictly prohibite…"
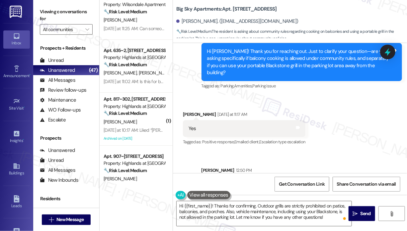
scroll to position [415, 0]
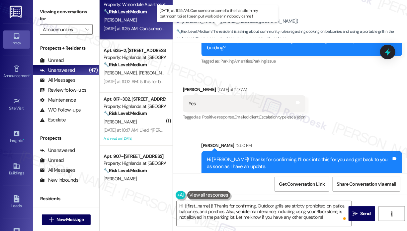
click at [149, 31] on div "Yesterday at 11:25 AM: Can someone come fix the handle in my bathroom toilet I …" at bounding box center [214, 29] width 222 height 6
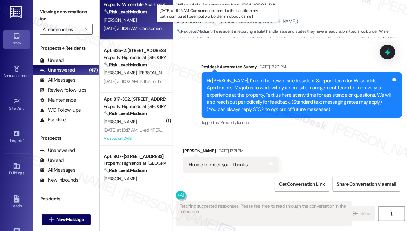
scroll to position [20189, 0]
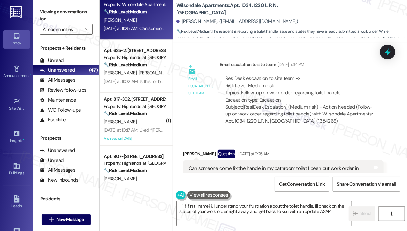
type textarea "Hi {{first_name}}, I understand your frustration about the toilet handle. I'll …"
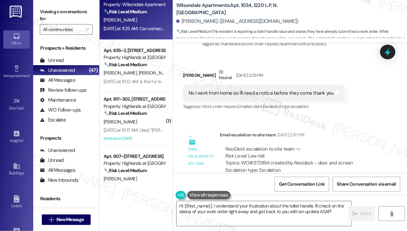
scroll to position [18631, 0]
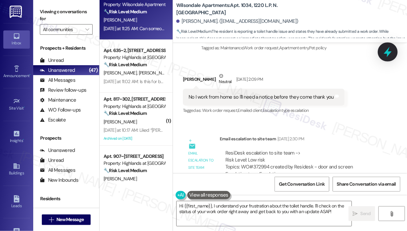
click at [387, 51] on icon at bounding box center [387, 52] width 8 height 10
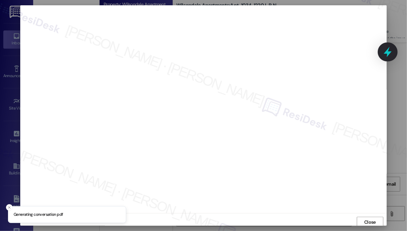
scroll to position [1, 0]
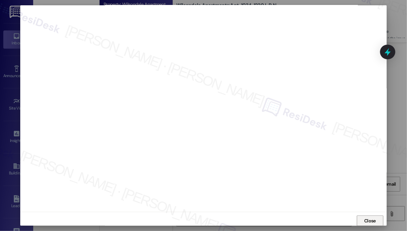
click at [367, 221] on span "Close" at bounding box center [370, 221] width 12 height 7
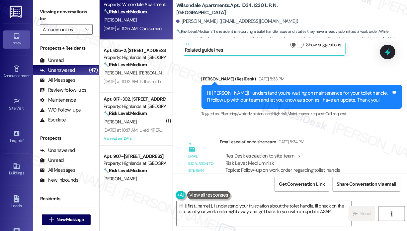
scroll to position [20123, 0]
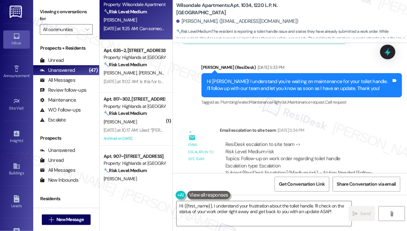
drag, startPoint x: 340, startPoint y: 64, endPoint x: 240, endPoint y: 63, distance: 99.8
click at [240, 141] on div "ResiDesk escalation to site team -> Risk Level: Medium risk Topics: Follow-up o…" at bounding box center [301, 155] width 153 height 29
copy div "Follow-up on work order regarding toilet handle"
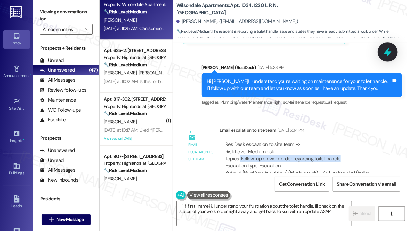
click at [391, 53] on icon at bounding box center [387, 51] width 11 height 11
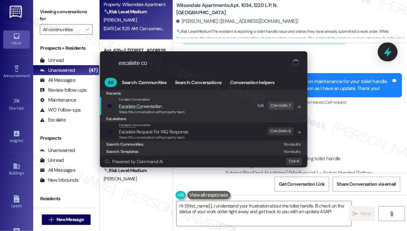
type input "escalate con"
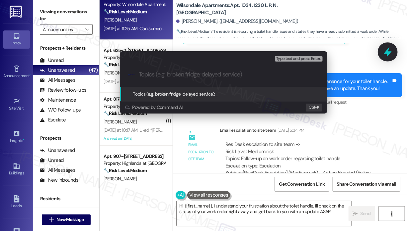
paste input "Follow-up on work order regarding toilet handle"
type input "Follow-up on work order regarding toilet handle"
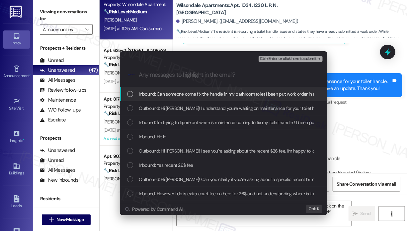
click at [237, 94] on span "Inbound: Can someone come fix the handle in my bathroom toilet I been put work …" at bounding box center [240, 94] width 203 height 7
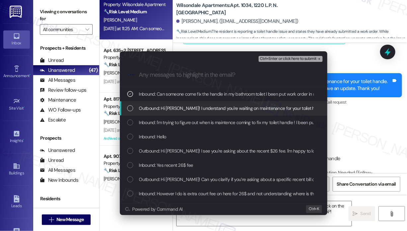
click at [239, 110] on span "Outbound: Hi Kayle! I understand you're waiting on maintenance for your toilet …" at bounding box center [313, 108] width 349 height 7
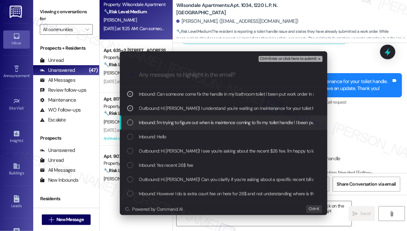
click at [240, 124] on span "Inbound: I'm trying to figure out when is maintence coming to fix my toilet han…" at bounding box center [242, 122] width 206 height 7
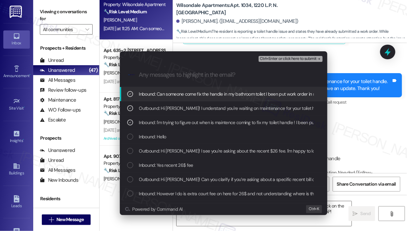
click at [281, 61] on span "Ctrl+Enter or click here to submit" at bounding box center [288, 59] width 57 height 5
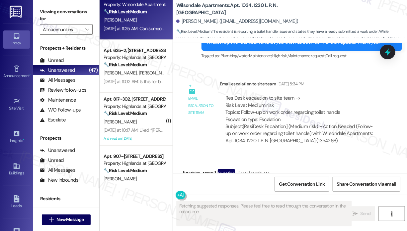
scroll to position [20196, 0]
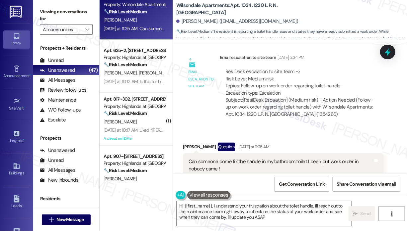
type textarea "Hi {{first_name}}, I understand your frustration about the toilet handle. I'll …"
click at [292, 217] on textarea "Hi {{first_name}}, I understand your frustration about the toilet handle. I'll …" at bounding box center [263, 214] width 175 height 25
click at [360, 213] on span "Send" at bounding box center [365, 214] width 10 height 7
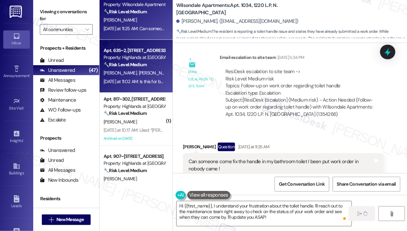
click at [152, 82] on div "Yesterday at 11:02 AM: Is this for building 635 as well? (Where we are located)…" at bounding box center [184, 82] width 163 height 6
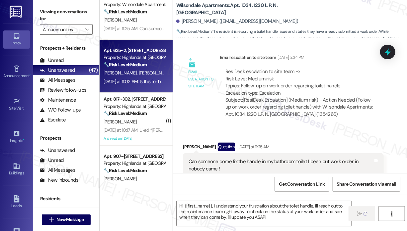
type textarea "Fetching suggested responses. Please feel free to read through the conversation…"
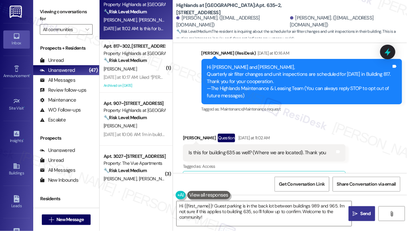
scroll to position [42, 0]
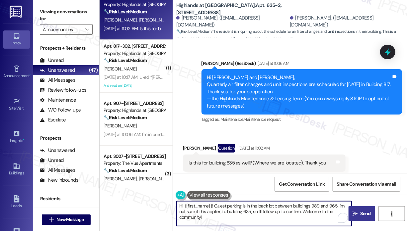
drag, startPoint x: 220, startPoint y: 221, endPoint x: 214, endPoint y: 206, distance: 16.6
click at [214, 206] on textarea "Hi {{first_name}}! Guest parking is in the back lot between buildings 989 and 9…" at bounding box center [263, 214] width 175 height 25
paste textarea "Thank you for reaching out. I apologize for the confusion—this notice only appl…"
click at [288, 212] on textarea "Hi {{first_name}}! Thank you for reaching out. I apologize for the confusion—th…" at bounding box center [263, 214] width 175 height 25
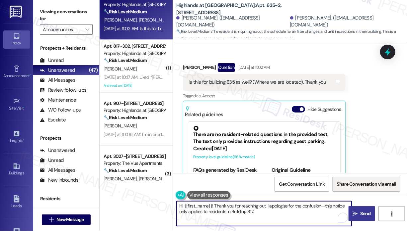
scroll to position [142, 0]
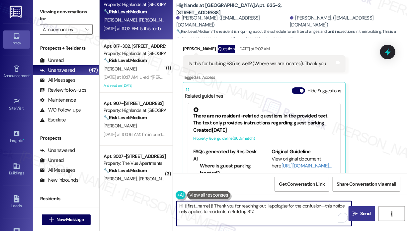
type textarea "Hi {{first_name}}! Thank you for reaching out. I apologize for the confusion—th…"
click at [358, 214] on span " Send" at bounding box center [361, 214] width 21 height 7
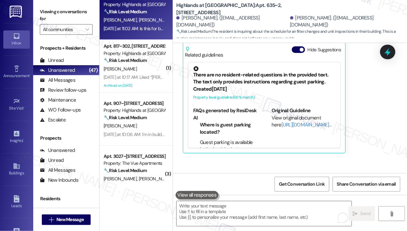
scroll to position [228, 0]
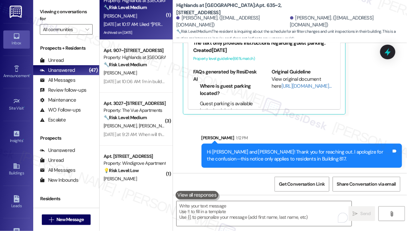
click at [127, 26] on div "Yesterday at 10:17 AM: Liked “Sarah (Highlands at Huckleberry Ridge Apartments)…" at bounding box center [359, 24] width 513 height 6
type textarea "Fetching suggested responses. Please feel free to read through the conversation…"
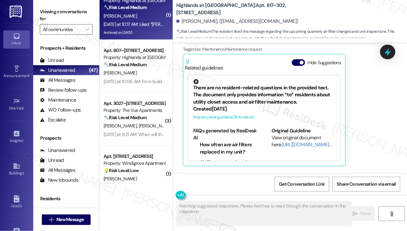
scroll to position [6092, 0]
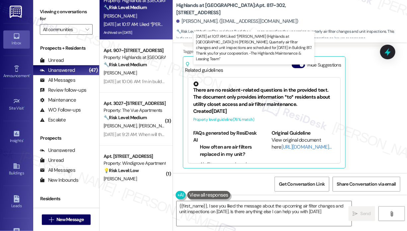
type textarea "{{first_name}}, I see you liked the message about the upcoming air filter chang…"
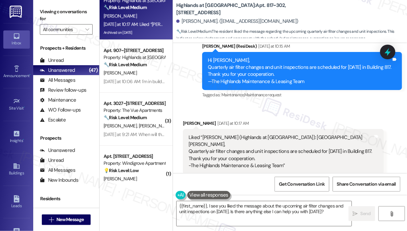
scroll to position [5962, 0]
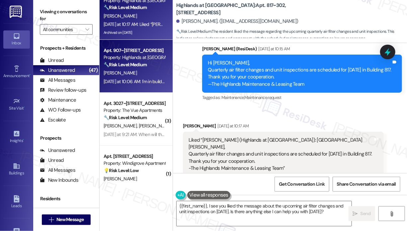
click at [142, 76] on div "L. Collier" at bounding box center [134, 73] width 63 height 8
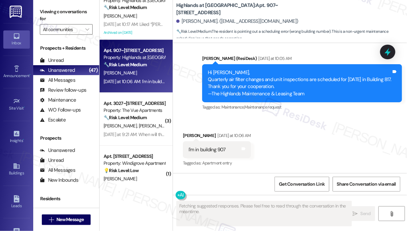
scroll to position [794, 0]
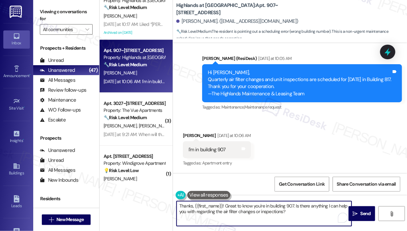
click at [224, 215] on textarea "Thanks, {{first_name}}! Great to know you're in building 907. Is there anything…" at bounding box center [263, 214] width 175 height 25
paste textarea "you for reaching out. I apologize for the confusion—this notice only applies to…"
click at [265, 211] on textarea "Thank you for reaching out. I apologize for the confusion—this notice only appl…" at bounding box center [263, 214] width 175 height 25
type textarea "Thank you for reaching out. I apologize for the confusion—this notice only appl…"
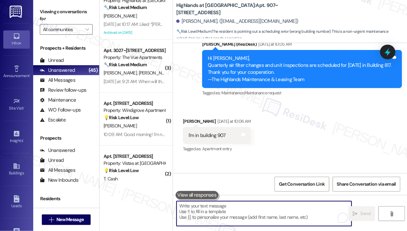
scroll to position [848, 0]
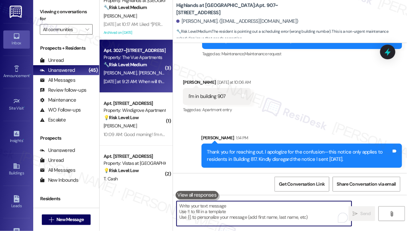
click at [144, 82] on div "Yesterday at 9:21 AM: When will the offices open? Yesterday at 9:21 AM: When wi…" at bounding box center [147, 82] width 88 height 6
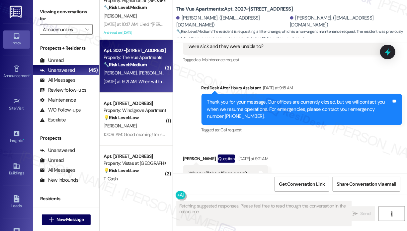
scroll to position [1591, 0]
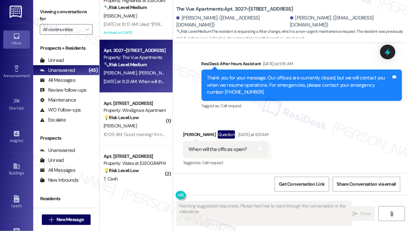
click at [347, 139] on div "Received via SMS Amanda Helfrich Question Yesterday at 9:21 AM When will the of…" at bounding box center [290, 144] width 234 height 57
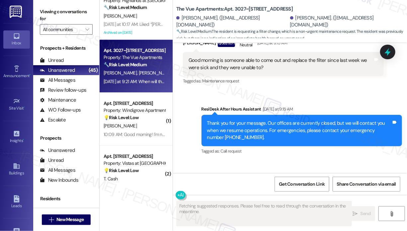
scroll to position [1491, 0]
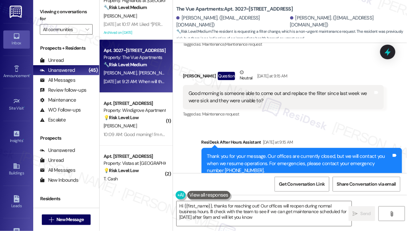
type textarea "Hi {{first_name}}, thanks for reaching out! Our offices will reopen during norm…"
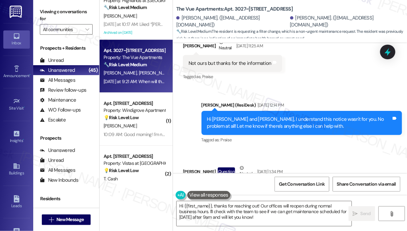
scroll to position [1292, 0]
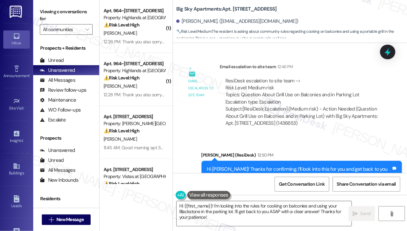
scroll to position [581, 0]
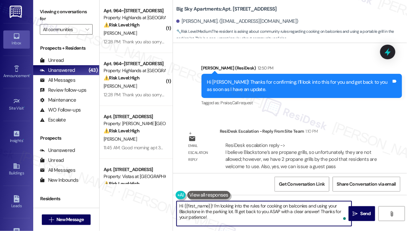
drag, startPoint x: 227, startPoint y: 217, endPoint x: 214, endPoint y: 205, distance: 18.3
click at [214, 205] on textarea "Hi {{first_name}}! I'm looking into the rules for cooking on balconies and usin…" at bounding box center [263, 214] width 175 height 25
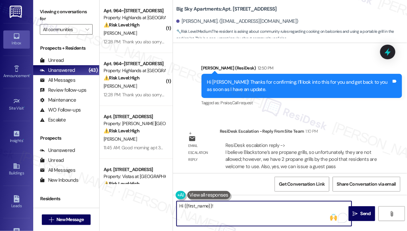
paste textarea "The site team asked me to share that since Blackstone grills are propane, they …"
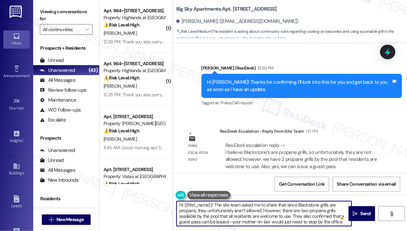
scroll to position [0, 0]
type textarea "Hi {{first_name}}! The site team asked me to share that since Blackstone grills…"
click at [355, 214] on icon "" at bounding box center [354, 214] width 5 height 5
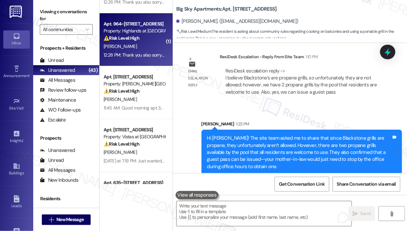
scroll to position [66, 0]
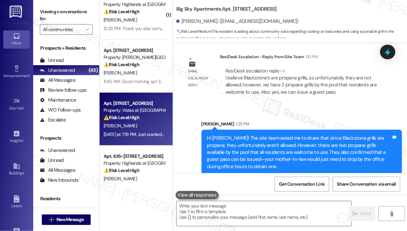
click at [146, 120] on div "⚠️ Risk Level: High The resident reports suspicious activity occurring in the p…" at bounding box center [133, 117] width 61 height 7
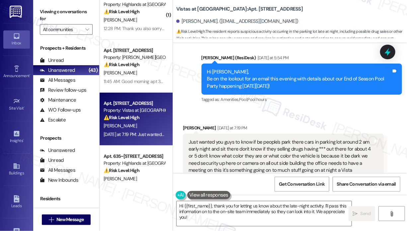
scroll to position [2743, 0]
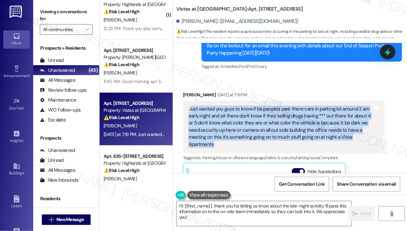
drag, startPoint x: 235, startPoint y: 136, endPoint x: 189, endPoint y: 102, distance: 56.6
click at [189, 106] on div "Just wanted you guys to know if be people's park there cars in parking lot arou…" at bounding box center [280, 127] width 184 height 43
copy div "Just wanted you guys to know if be people's park there cars in parking lot arou…"
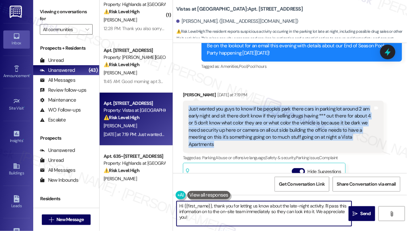
click at [242, 219] on textarea "Hi {{first_name}}, thank you for letting us know about the late-night activity.…" at bounding box center [263, 214] width 175 height 25
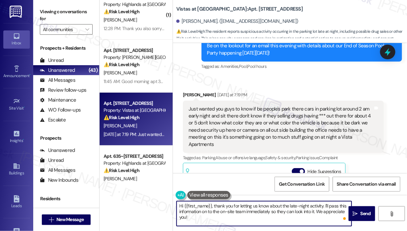
drag, startPoint x: 241, startPoint y: 219, endPoint x: 214, endPoint y: 203, distance: 31.6
click at [214, 203] on textarea "Hi {{first_name}}, thank you for letting us know about the late-night activity.…" at bounding box center [263, 214] width 175 height 25
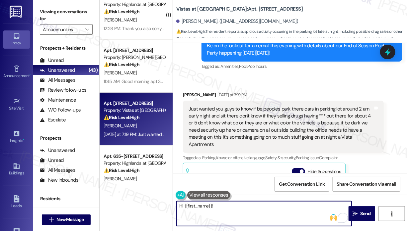
paste textarea "Thank you for reaching out. I’m sorry to hear about the late-night activity in …"
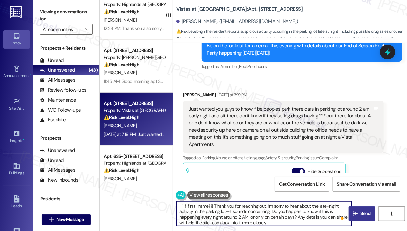
type textarea "Hi {{first_name}}! Thank you for reaching out. I’m sorry to hear about the late…"
click at [360, 216] on span "Send" at bounding box center [365, 214] width 10 height 7
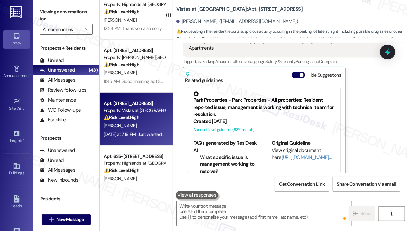
scroll to position [2842, 0]
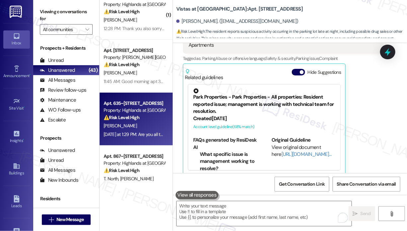
click at [150, 135] on div "[DATE] at 1:29 PM: Are you all testing the fire alarms? Building 635 apt 301 it…" at bounding box center [189, 135] width 173 height 6
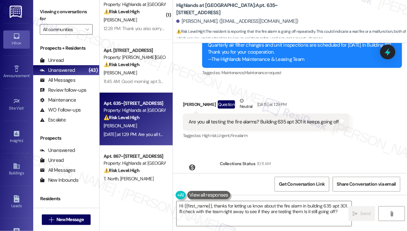
scroll to position [6227, 0]
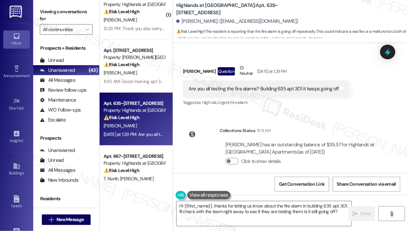
click at [228, 107] on div "Announcement, sent via SMS Sarah (ResiDesk) Mar 28, 2025 at 2:30 PM Hey Phylici…" at bounding box center [290, 108] width 234 height 130
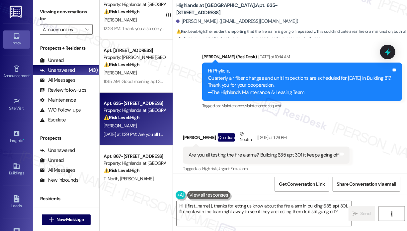
click at [228, 152] on div "Are you all testing the fire alarms? Building 635 apt 301 it keeps going off" at bounding box center [263, 155] width 150 height 7
copy div "Are you all testing the fire alarms? Building 635 apt 301 it keeps going off Ta…"
click at [238, 216] on textarea "Hi {{first_name}}, thanks for letting us know about the fire alarm in building …" at bounding box center [263, 214] width 175 height 25
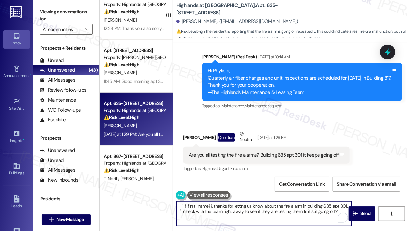
paste textarea "Can you tell me when the fire alarm in Building 635, Apt 301, started going off…"
click at [217, 207] on textarea "Hi {{first_name}}, thanks for letting us know about the fire alarm in building …" at bounding box center [263, 214] width 175 height 25
drag, startPoint x: 212, startPoint y: 205, endPoint x: 345, endPoint y: 224, distance: 134.7
click at [345, 224] on textarea "Hi {{first_name}}, thanks for letting us know about the fire alarm in building …" at bounding box center [263, 214] width 175 height 25
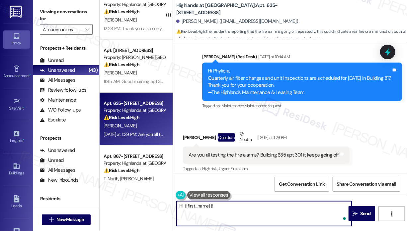
paste textarea "Can you tell me when the fire alarm in Building 635, Apt 301, started going off…"
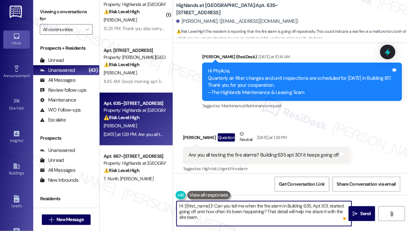
click at [214, 206] on textarea "Hi {{first_name}}! Can you tell me when the fire alarm in Building 635, Apt 301…" at bounding box center [263, 214] width 175 height 25
paste textarea "I apologize for the confusion—this notice only applies to residents in Building…"
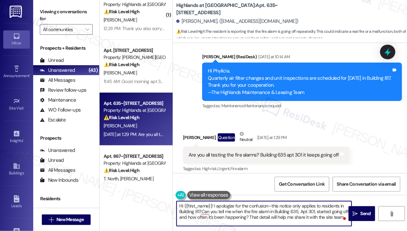
type textarea "Hi {{first_name}}! I apologize for the confusion—this notice only applies to re…"
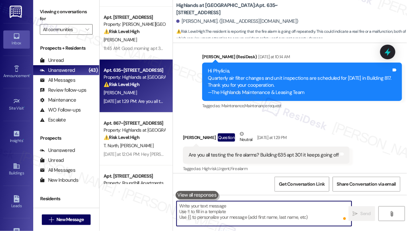
scroll to position [6158, 0]
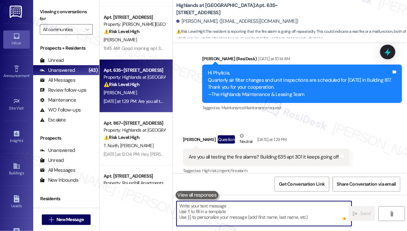
click at [143, 146] on div "T. North [PERSON_NAME]" at bounding box center [134, 146] width 63 height 8
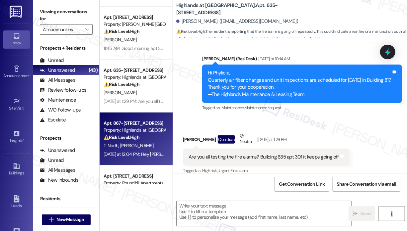
type textarea "Fetching suggested responses. Please feel free to read through the conversation…"
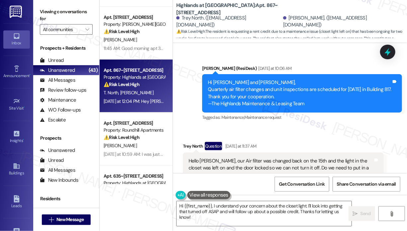
scroll to position [5707, 0]
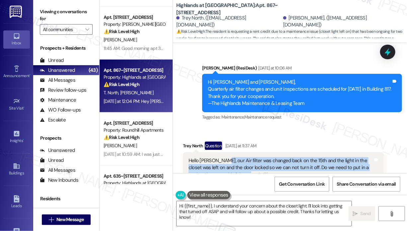
drag, startPoint x: 267, startPoint y: 150, endPoint x: 222, endPoint y: 132, distance: 48.5
click at [222, 158] on div "Hello [PERSON_NAME], our Air filter was changed back on the 15th and the light …" at bounding box center [280, 168] width 184 height 21
click at [214, 158] on div "Hello [PERSON_NAME], our Air filter was changed back on the 15th and the light …" at bounding box center [280, 168] width 184 height 21
click at [212, 158] on div "Hello [PERSON_NAME], our Air filter was changed back on the 15th and the light …" at bounding box center [280, 168] width 184 height 21
copy div "our Air filter was changed back on the 15th and the light in the closet was lef…"
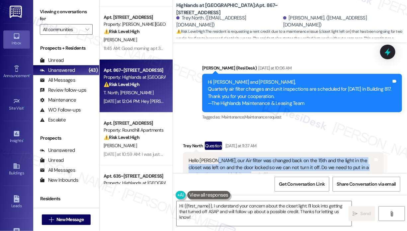
copy div "our Air filter was changed back on the 15th and the light in the closet was lef…"
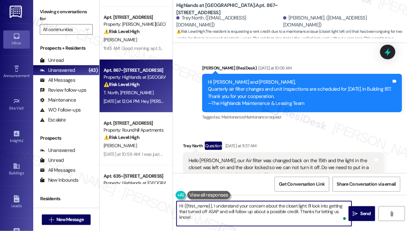
drag, startPoint x: 211, startPoint y: 219, endPoint x: 213, endPoint y: 206, distance: 13.9
click at [213, 206] on textarea "Hi {{first_name}}, I understand your concern about the closet light. I'll look …" at bounding box center [263, 214] width 175 height 25
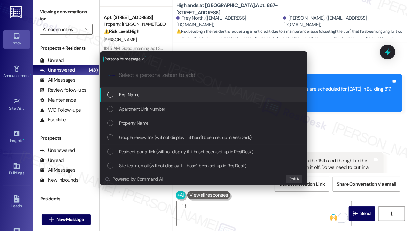
click at [214, 205] on div "Personalize message .cls-1{fill:#0a055f;}.cls-2{fill:#0cc4c4;} resideskLogoBlue…" at bounding box center [203, 115] width 407 height 231
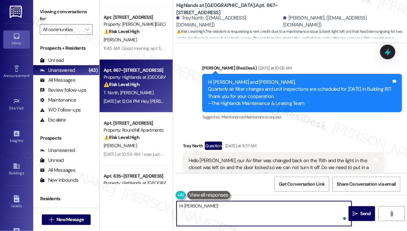
paste textarea "Thank you for reaching out. Can you let me know if the closet light is still on…"
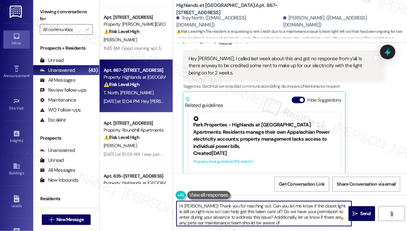
scroll to position [5840, 0]
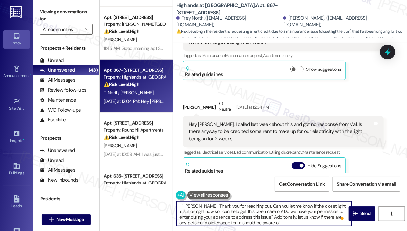
click at [192, 207] on textarea "Hi Trey! Thank you for reaching out. Can you let me know if the closet light is…" at bounding box center [263, 214] width 175 height 25
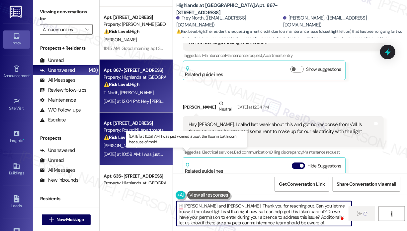
type textarea "Hi Trey and Eric! Thank you for reaching out. Can you let me know if the closet…"
click at [158, 154] on div "Yesterday at 10:59 AM: I was just worried about the floor in bathroom because o…" at bounding box center [183, 155] width 160 height 6
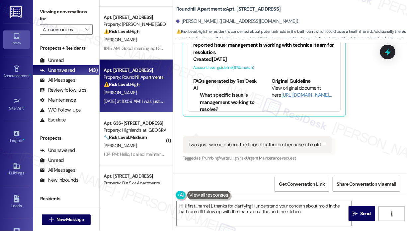
scroll to position [5748, 0]
type textarea "Hi {{first_name}}, thanks for clarifying! I understand your concern about mold …"
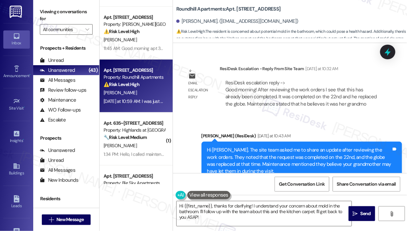
scroll to position [5417, 0]
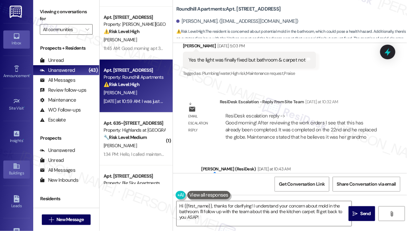
click at [19, 169] on link "Buildings" at bounding box center [16, 170] width 27 height 18
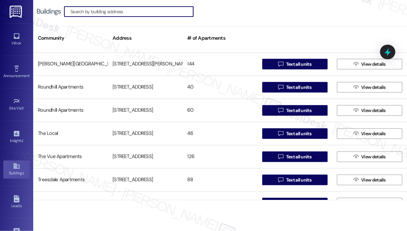
scroll to position [431, 0]
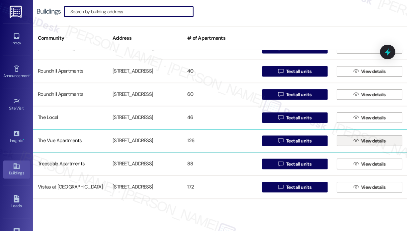
click at [361, 141] on span "View details" at bounding box center [373, 141] width 25 height 7
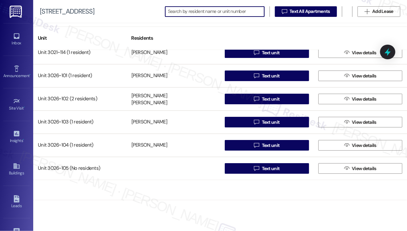
scroll to position [962, 0]
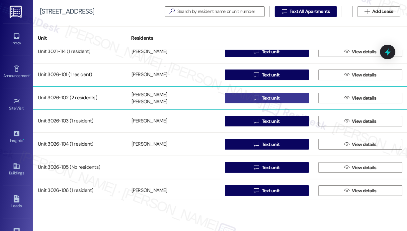
click at [291, 99] on button " Text unit" at bounding box center [266, 98] width 84 height 11
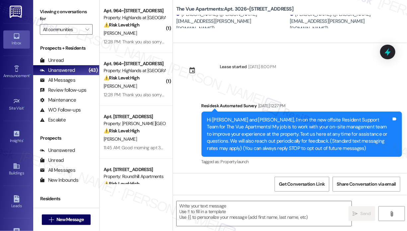
type textarea "Fetching suggested responses. Please feel free to read through the conversation…"
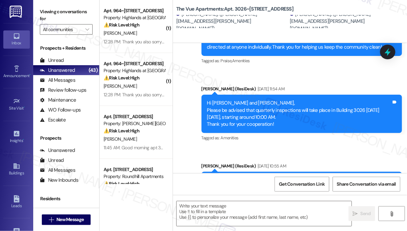
scroll to position [538, 0]
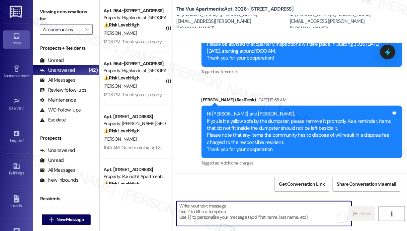
click at [216, 211] on textarea "To enrich screen reader interactions, please activate Accessibility in Grammarl…" at bounding box center [263, 214] width 175 height 25
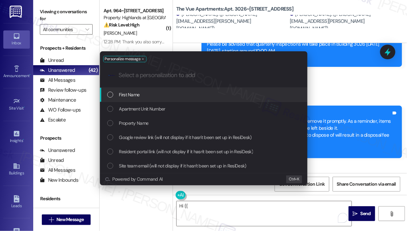
click at [154, 94] on div "First Name" at bounding box center [204, 94] width 194 height 7
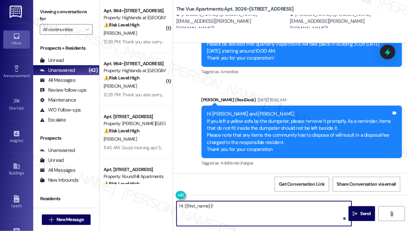
paste textarea "Here’s a message from the site team: Your recent water bill increased by $15.00…"
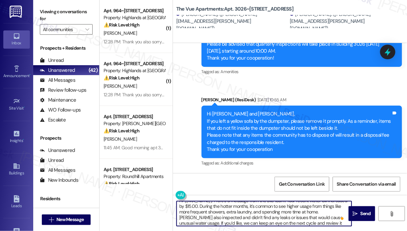
scroll to position [7, 0]
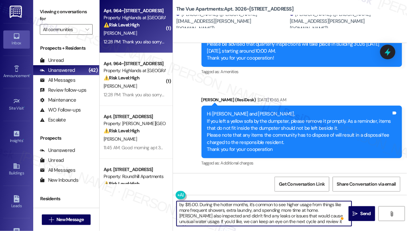
type textarea "Hi {{first_name}}! Here’s a message from the site team: Your recent water bill …"
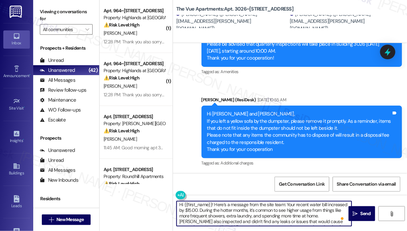
scroll to position [0, 0]
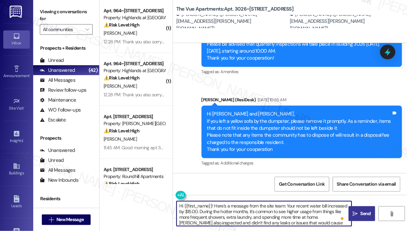
click at [365, 211] on span "Send" at bounding box center [365, 214] width 10 height 7
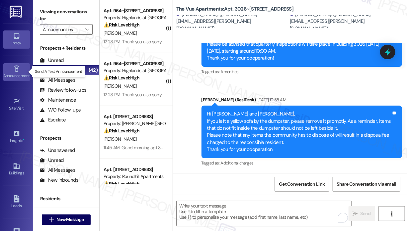
click at [15, 67] on icon at bounding box center [16, 68] width 7 height 7
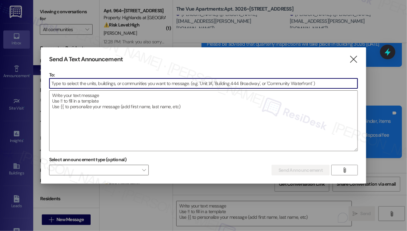
click at [82, 89] on div "To:  Drop image file here" at bounding box center [203, 112] width 309 height 80
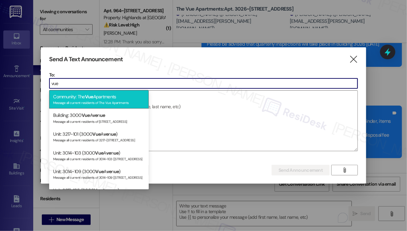
type input "vue"
click at [97, 97] on div "Community: The Vue Apartments Message all current residents of The Vue Apartmen…" at bounding box center [98, 99] width 99 height 19
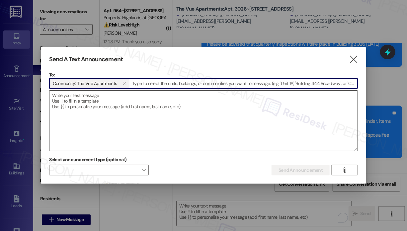
click at [131, 106] on textarea at bounding box center [203, 121] width 308 height 60
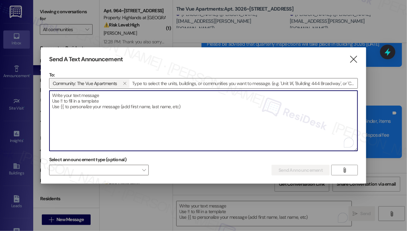
paste textarea "Hi {{first_name}}, :date: Save the Date! Join us for our next resident event wi…"
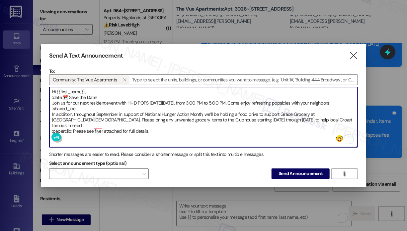
click at [62, 97] on textarea "Hi {{first_name}}, :date:📅 Save the Date! Join us for our next resident event w…" at bounding box center [203, 117] width 308 height 60
drag, startPoint x: 97, startPoint y: 109, endPoint x: 87, endPoint y: 102, distance: 12.1
click at [87, 102] on textarea "Hi {{first_name}}, 📅 Save the Date! Join us for our next resident event with HI…" at bounding box center [203, 117] width 308 height 60
drag, startPoint x: 99, startPoint y: 109, endPoint x: 94, endPoint y: 108, distance: 4.7
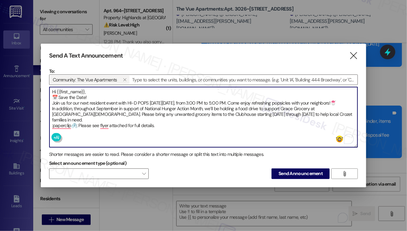
click at [72, 126] on textarea "Hi {{first_name}}, 📅 Save the Date! Join us for our next resident event with HI…" at bounding box center [203, 117] width 308 height 60
type textarea "Hi {{first_name}}, 📅 Save the Date! Join us for our next resident event with HI…"
click at [154, 127] on textarea "Hi {{first_name}}, 📅 Save the Date! Join us for our next resident event with HI…" at bounding box center [203, 117] width 308 height 60
click at [294, 174] on span "Send Announcement" at bounding box center [300, 173] width 44 height 7
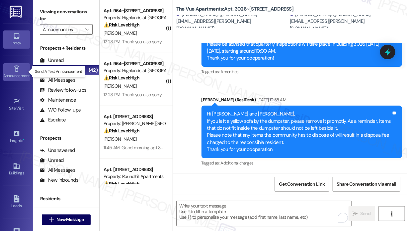
click at [15, 71] on icon at bounding box center [16, 69] width 5 height 6
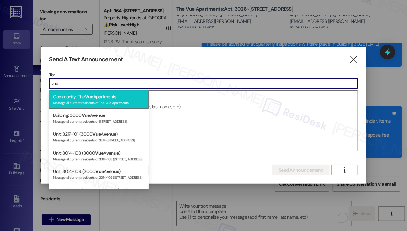
type input "vue"
click at [94, 100] on div "Message all current residents of The Vue Apartments" at bounding box center [99, 102] width 92 height 6
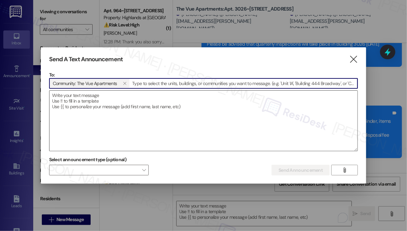
click at [94, 100] on textarea at bounding box center [203, 121] width 308 height 60
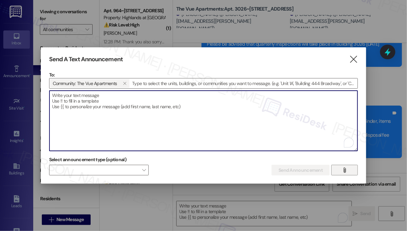
click at [347, 172] on icon "" at bounding box center [344, 170] width 5 height 5
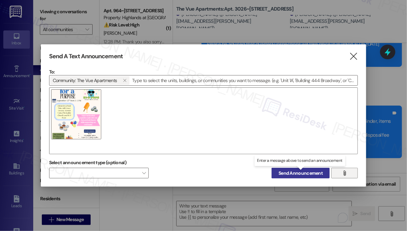
click at [306, 173] on span "Send Announcement" at bounding box center [300, 173] width 44 height 7
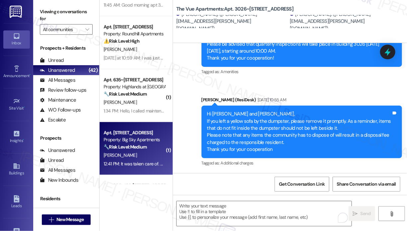
scroll to position [133, 0]
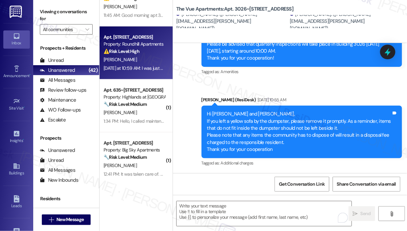
click at [143, 68] on div "Yesterday at 10:59 AM: I was just worried about the floor in bathroom because o…" at bounding box center [183, 68] width 160 height 6
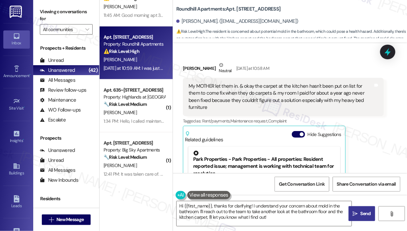
scroll to position [5616, 0]
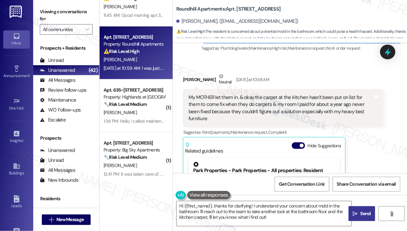
click at [263, 94] on div "My MOTHER let them in. & okay the carpet at the kitchen hasn't been put on list…" at bounding box center [280, 108] width 184 height 29
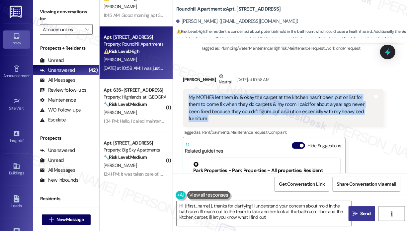
click at [263, 94] on div "My MOTHER let them in. & okay the carpet at the kitchen hasn't been put on list…" at bounding box center [280, 108] width 184 height 29
copy div "My MOTHER let them in. & okay the carpet at the kitchen hasn't been put on list…"
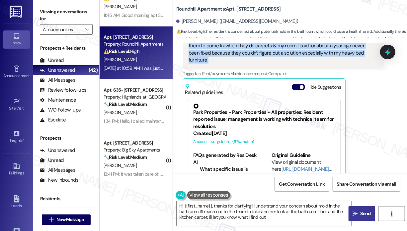
scroll to position [5782, 0]
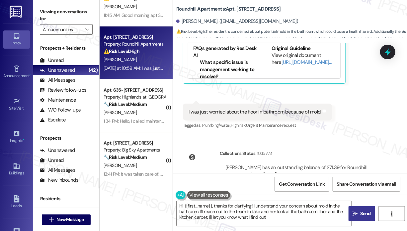
click at [269, 109] on div "I was just worried about the floor in bathroom because of mold." at bounding box center [254, 112] width 133 height 7
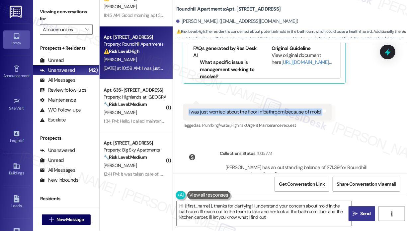
click at [269, 109] on div "I was just worried about the floor in bathroom because of mold." at bounding box center [254, 112] width 133 height 7
copy div "I was just worried about the floor in bathroom because of mold. Tags and notes"
click at [284, 221] on textarea "Hi {{first_name}}, thanks for clarifying! I understand your concern about mold …" at bounding box center [263, 214] width 175 height 25
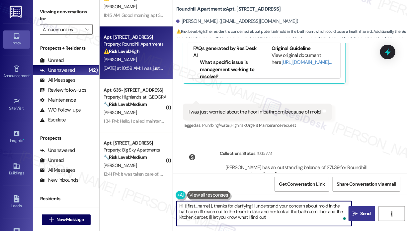
click at [285, 221] on textarea "Hi {{first_name}}, thanks for clarifying! I understand your concern about mold …" at bounding box center [263, 214] width 175 height 25
click at [200, 211] on textarea "Hi {{first_name}}, thanks for clarifying! I understand your concern about mold …" at bounding box center [263, 214] width 175 height 25
type textarea "Hi {{first_name}}, thanks for clarifying! I understand your concern. I'll reach…"
click at [358, 212] on span " Send" at bounding box center [361, 214] width 21 height 7
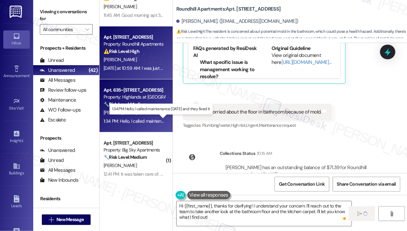
click at [147, 121] on div "1:34 PM: Hello, I called maintenance yesterday and they fixed it 1:34 PM: Hello…" at bounding box center [159, 121] width 113 height 6
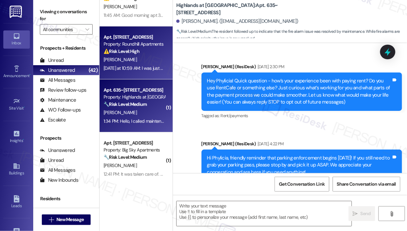
scroll to position [6353, 0]
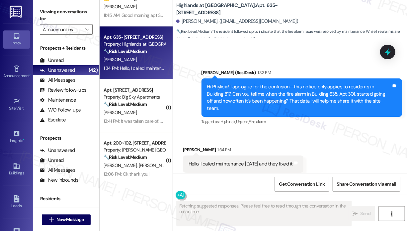
click at [273, 132] on div "Received via SMS Phylicia Mcinnis 1:34 PM Hello, I called maintenance yesterday…" at bounding box center [290, 160] width 234 height 56
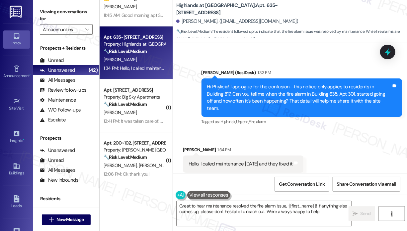
type textarea "Great to hear maintenance resolved the fire alarm issue, {{first_name}}! If any…"
click at [266, 210] on textarea "Great to hear maintenance resolved the fire alarm issue, {{first_name}}! If any…" at bounding box center [263, 214] width 175 height 25
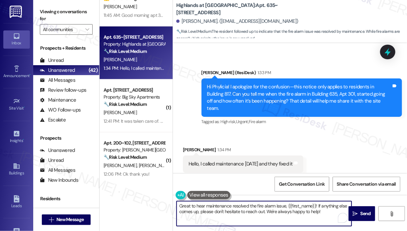
click at [330, 213] on textarea "Great to hear maintenance resolved the fire alarm issue, {{first_name}}! If any…" at bounding box center [263, 214] width 175 height 25
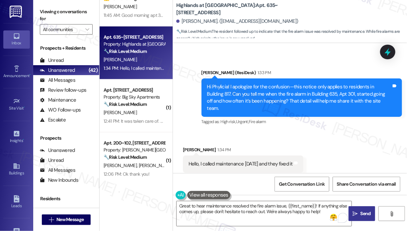
click at [353, 212] on icon "" at bounding box center [354, 214] width 5 height 5
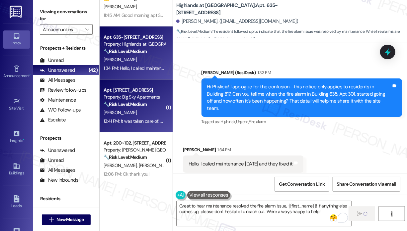
click at [137, 120] on div "12:41 PM: It was taken care of. Thank you 12:41 PM: It was taken care of. Thank…" at bounding box center [141, 121] width 76 height 6
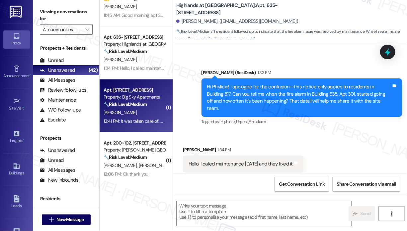
scroll to position [6352, 0]
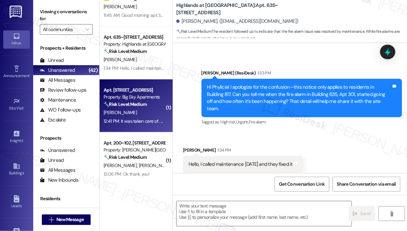
type textarea "Fetching suggested responses. Please feel free to read through the conversation…"
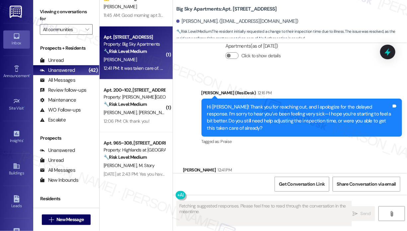
scroll to position [1205, 0]
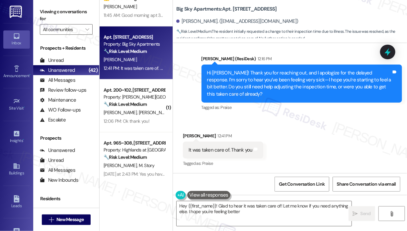
type textarea "Hey {{first_name}}! Glad to hear it was taken care of! Let me know if you need …"
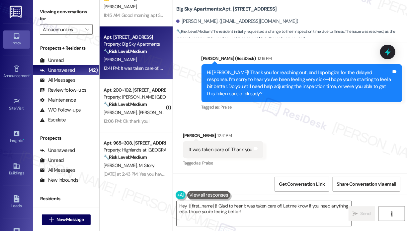
click at [260, 212] on textarea "Hey {{first_name}}! Glad to hear it was taken care of! Let me know if you need …" at bounding box center [263, 214] width 175 height 25
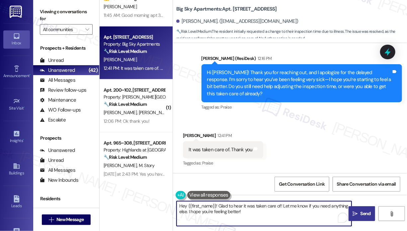
click at [367, 213] on span "Send" at bounding box center [365, 214] width 10 height 7
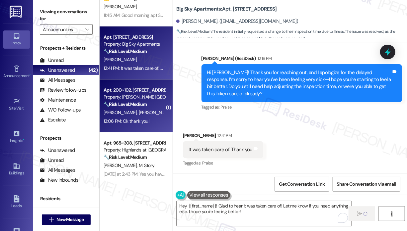
click at [154, 124] on div "12:06 PM: Ok thank you! 12:06 PM: Ok thank you!" at bounding box center [134, 121] width 63 height 8
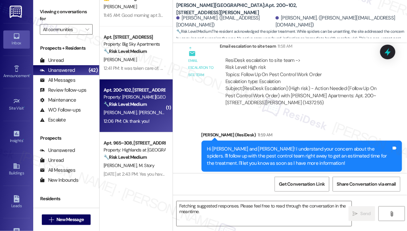
scroll to position [1707, 0]
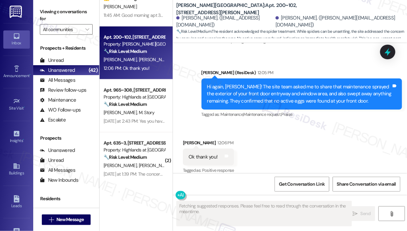
click at [285, 144] on div "Received via SMS Nick Rivera 12:06 PM Ok thank you! Tags and notes Tagged as: P…" at bounding box center [290, 153] width 234 height 56
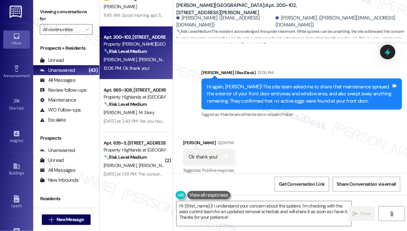
click at [303, 141] on div "Received via SMS Nick Rivera 12:06 PM Ok thank you! Tags and notes Tagged as: P…" at bounding box center [290, 153] width 234 height 56
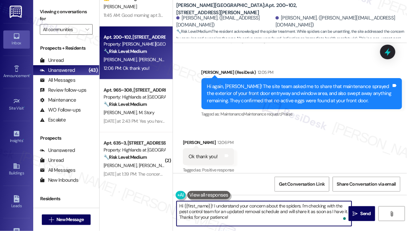
drag, startPoint x: 249, startPoint y: 221, endPoint x: 176, endPoint y: 208, distance: 74.5
click at [176, 208] on textarea "Hi {{first_name}}! I understand your concern about the spiders. I'm checking wi…" at bounding box center [263, 214] width 175 height 25
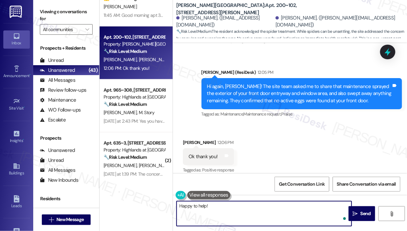
type textarea "Happy to help!"
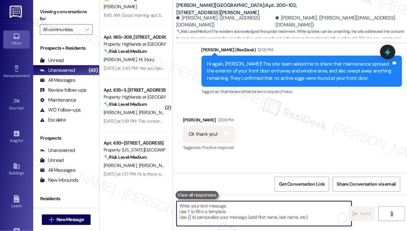
scroll to position [1753, 0]
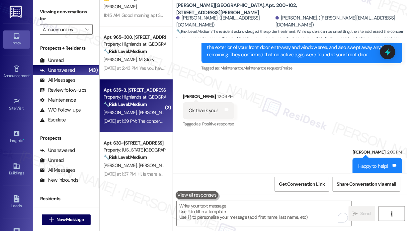
click at [145, 124] on div "Yesterday at 1:39 PM: The concern is that the cats shouldn't be roaming free. E…" at bounding box center [313, 121] width 420 height 6
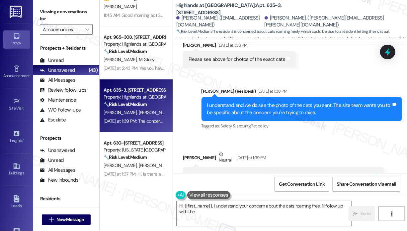
scroll to position [9388, 0]
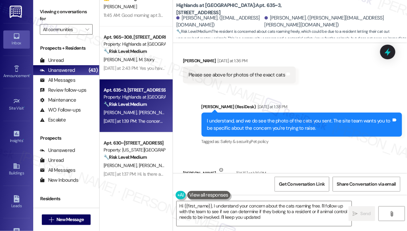
type textarea "Hi {{first_name}}, I understand your concern about the cats roaming free. I'll …"
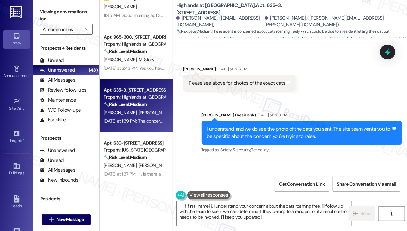
scroll to position [9488, 0]
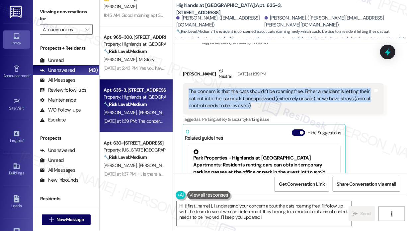
drag, startPoint x: 256, startPoint y: 68, endPoint x: 189, endPoint y: 54, distance: 68.1
click at [189, 88] on div "The concern is that the cats shouldn't be roaming free. Either a resident is le…" at bounding box center [280, 98] width 184 height 21
copy div "The concern is that the cats shouldn't be roaming free. Either a resident is le…"
click at [282, 221] on textarea "Hi {{first_name}}, I understand your concern about the cats roaming free. I'll …" at bounding box center [263, 214] width 175 height 25
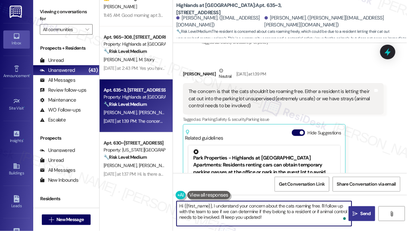
click at [360, 215] on span "Send" at bounding box center [365, 214] width 10 height 7
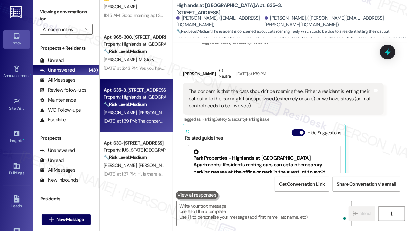
scroll to position [9519, 0]
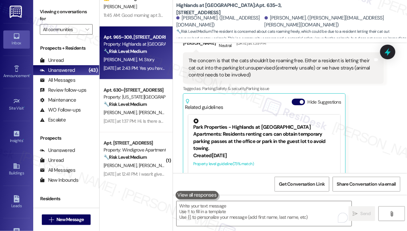
click at [135, 60] on div "J. Naff M. Story" at bounding box center [134, 60] width 63 height 8
type textarea "Fetching suggested responses. Please feel free to read through the conversation…"
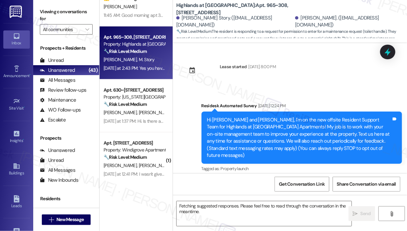
scroll to position [8724, 0]
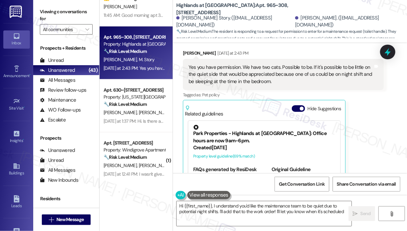
type textarea "Hi {{first_name}}, I understand you'd like the maintenance team to be quiet due…"
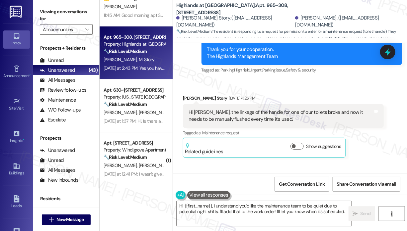
scroll to position [8061, 0]
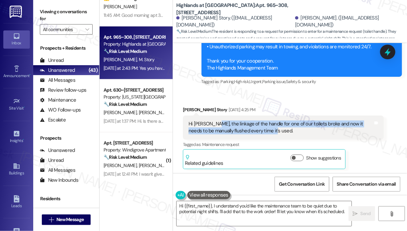
drag, startPoint x: 282, startPoint y: 87, endPoint x: 214, endPoint y: 82, distance: 68.8
click at [214, 121] on div "Hi Sarah, the linkage of the handle for one of our toilets broke and now it nee…" at bounding box center [280, 128] width 184 height 14
click at [208, 121] on div "Hi Sarah, the linkage of the handle for one of our toilets broke and now it nee…" at bounding box center [280, 128] width 184 height 14
click at [207, 121] on div "Hi Sarah, the linkage of the handle for one of our toilets broke and now it nee…" at bounding box center [280, 128] width 184 height 14
copy div "the linkage of the handle for one of our toilets broke and now it needs to be m…"
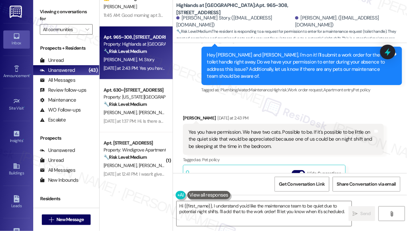
scroll to position [8658, 0]
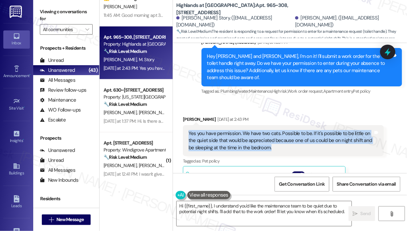
drag, startPoint x: 293, startPoint y: 105, endPoint x: 186, endPoint y: 92, distance: 108.7
click at [186, 125] on div "Yes you have permission. We have two cats. Possible to be. If it's possible to …" at bounding box center [283, 140] width 201 height 31
copy div "Yes you have permission. We have two cats. Possible to be. If it's possible to …"
click at [389, 52] on icon at bounding box center [387, 52] width 8 height 10
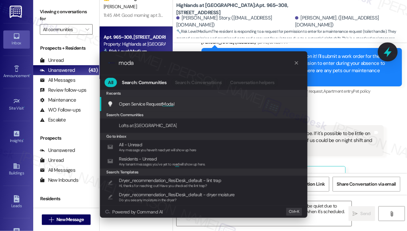
type input "modal"
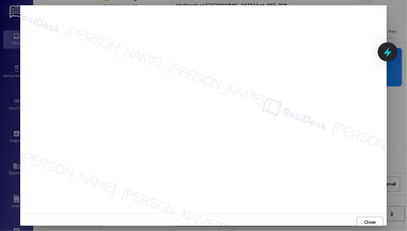
scroll to position [1, 0]
